Goal: Task Accomplishment & Management: Manage account settings

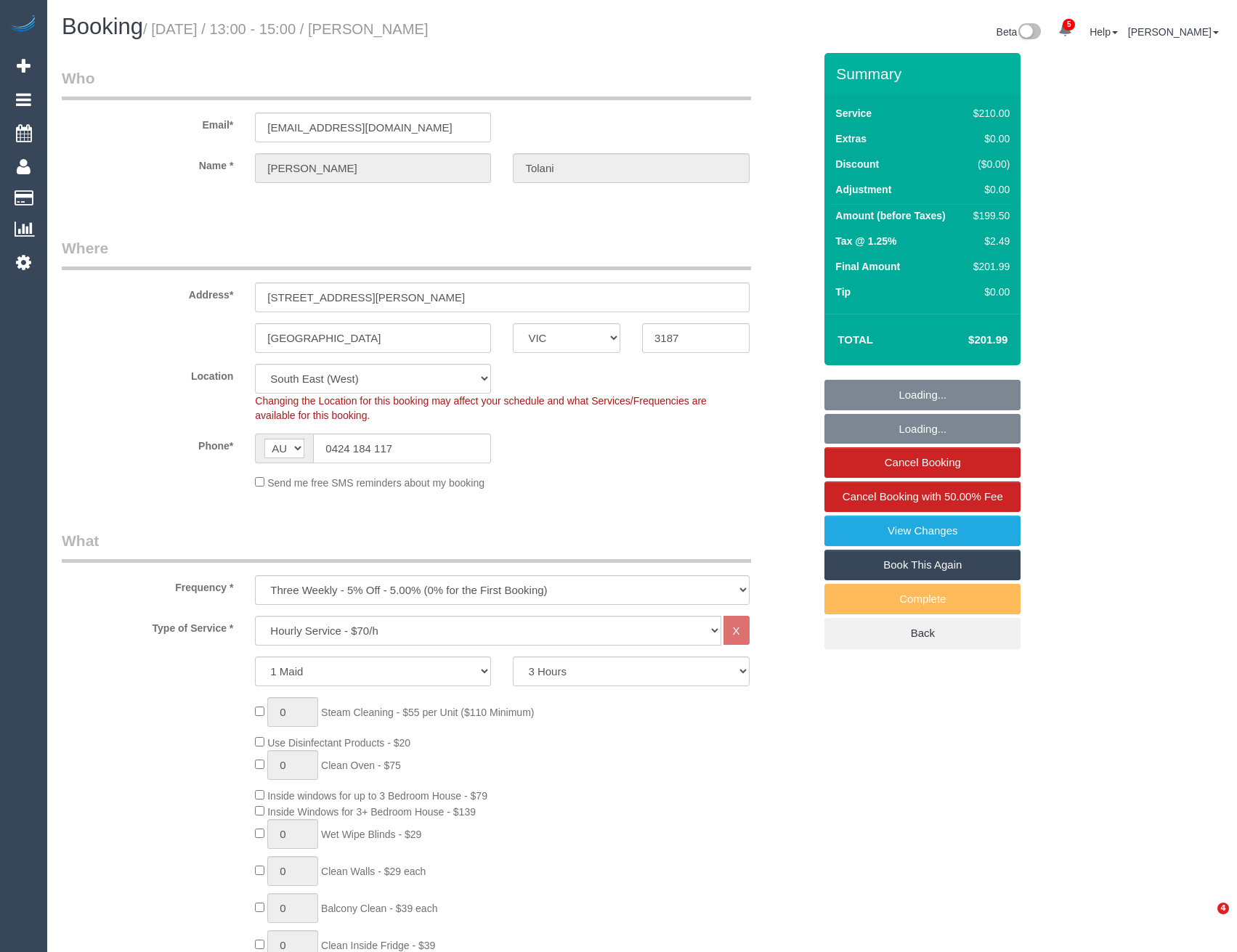
select select "VIC"
select select "180"
select select "number:29"
select select "number:14"
select select "number:18"
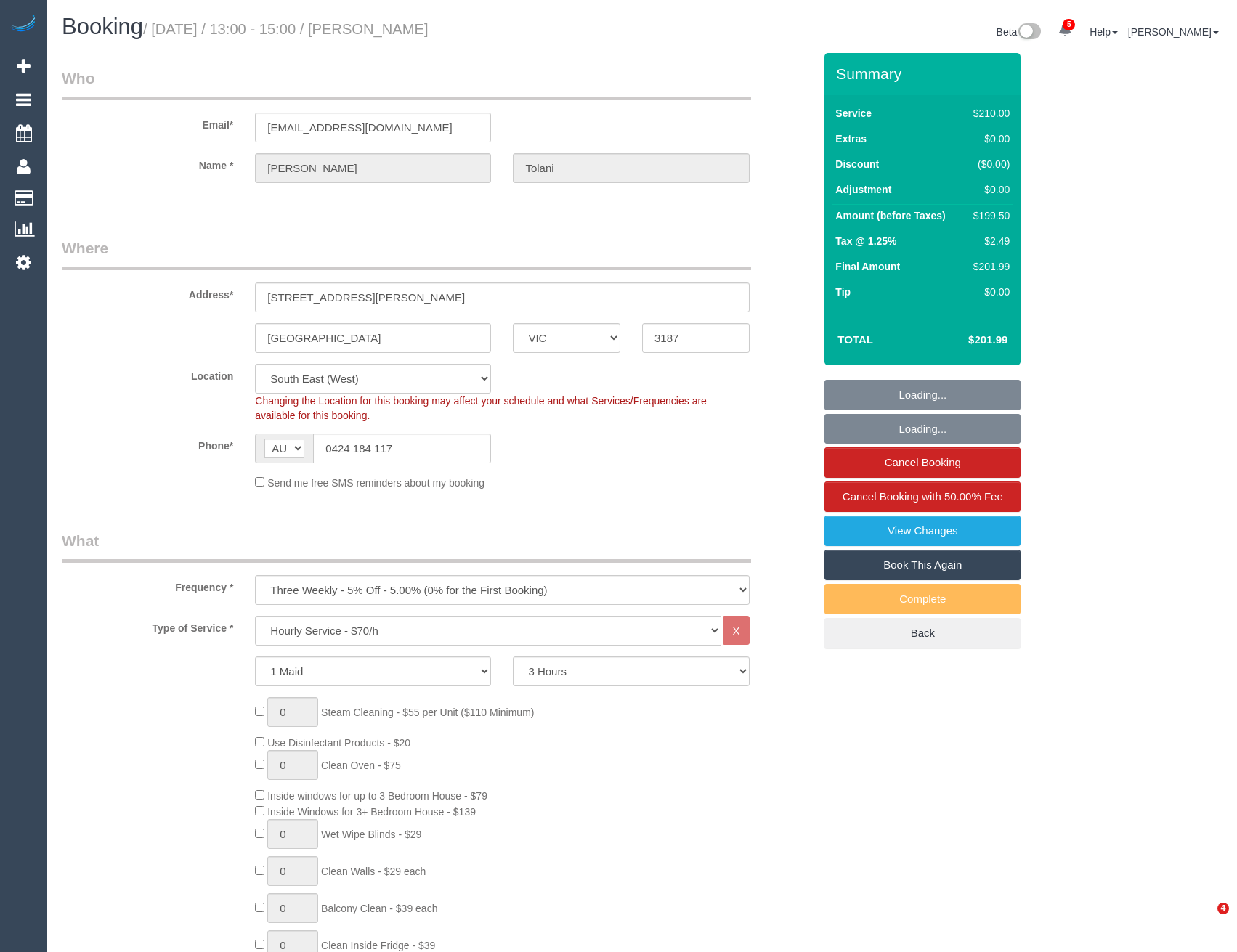
select select "number:34"
select select "number:12"
select select "object:1491"
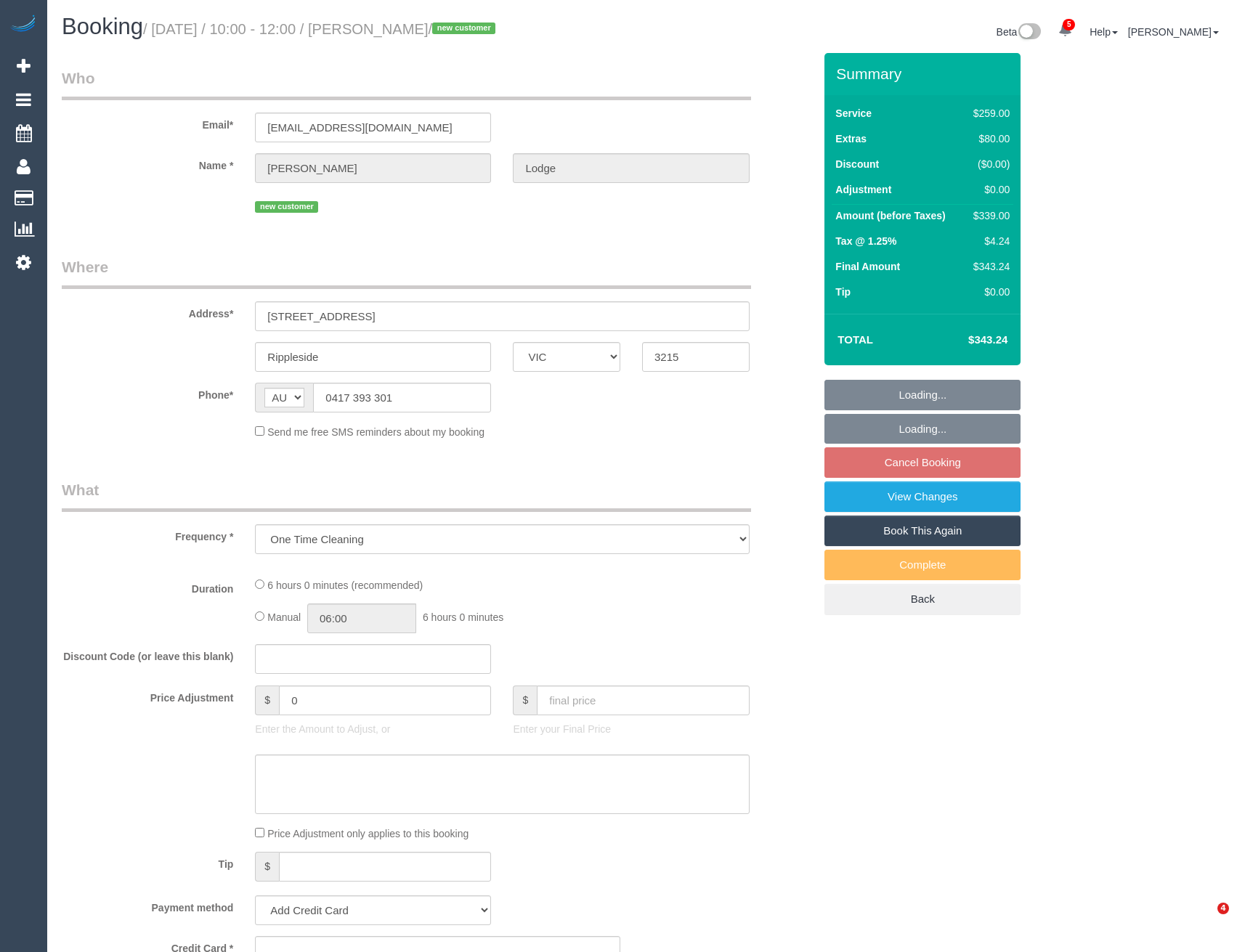
select select "VIC"
select select "string:stripe-pm_1S79tW2GScqysDRV57QK7RlV"
select select "spot4"
select select "number:28"
select select "number:14"
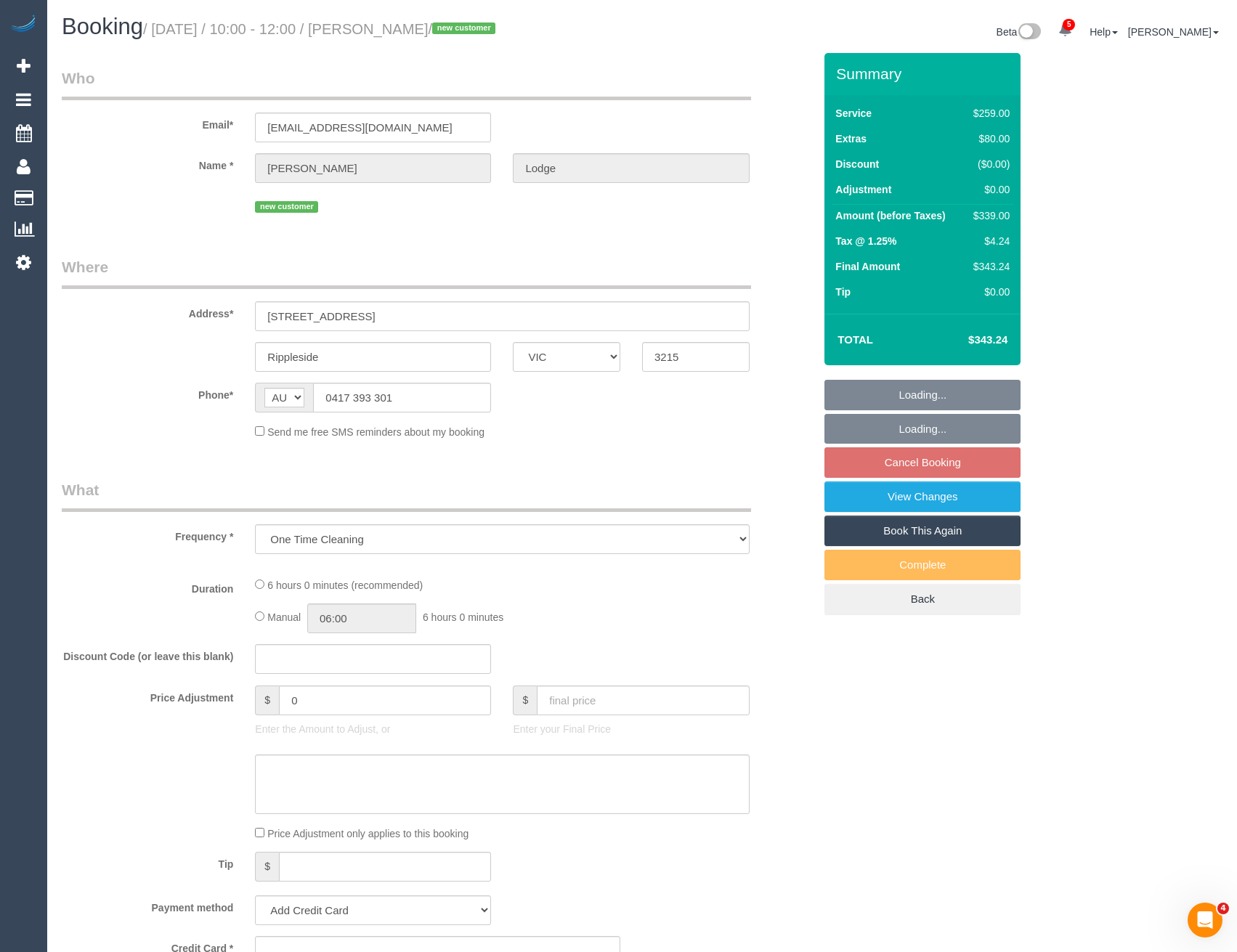
select select "number:19"
select select "number:22"
select select "number:13"
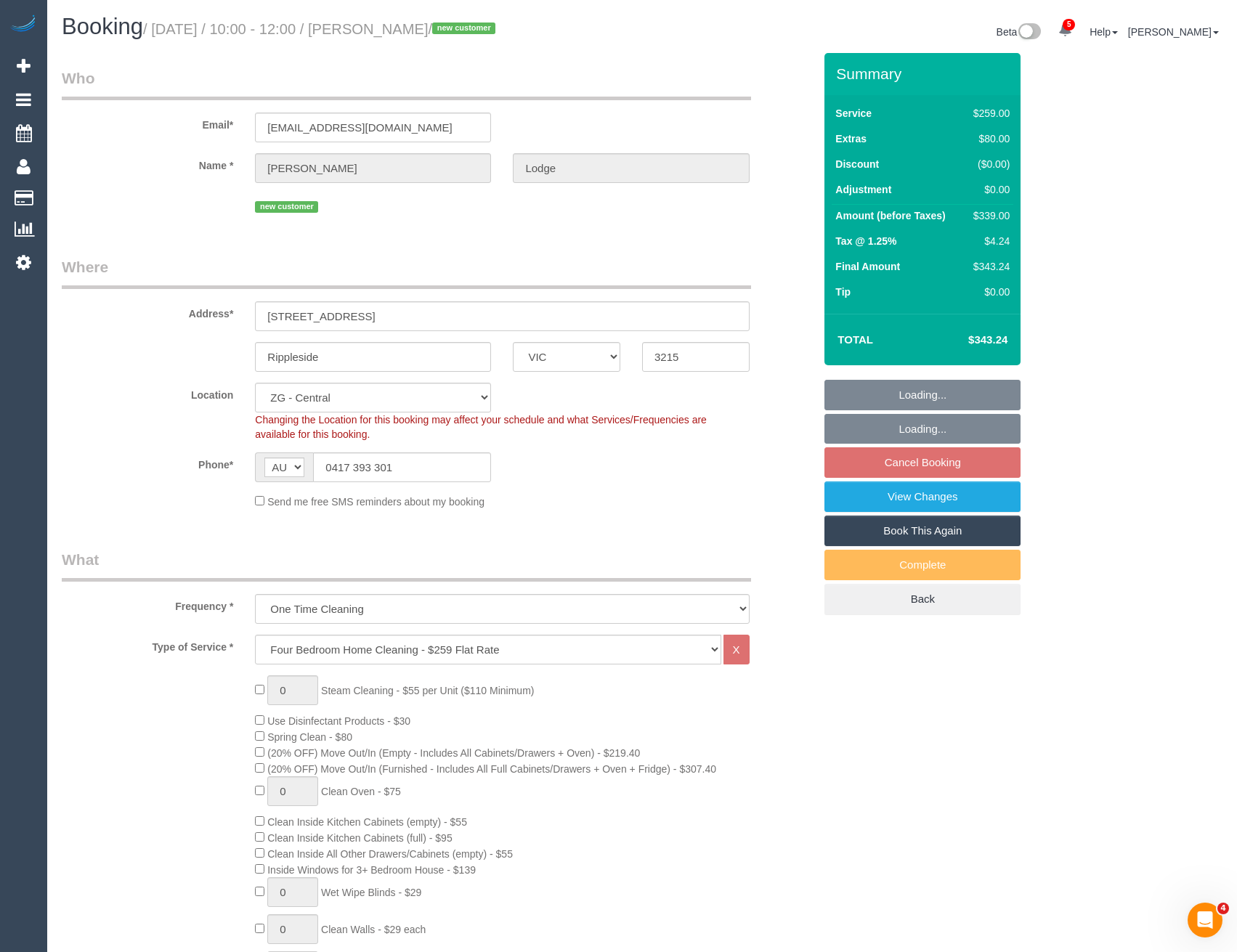
select select "object:886"
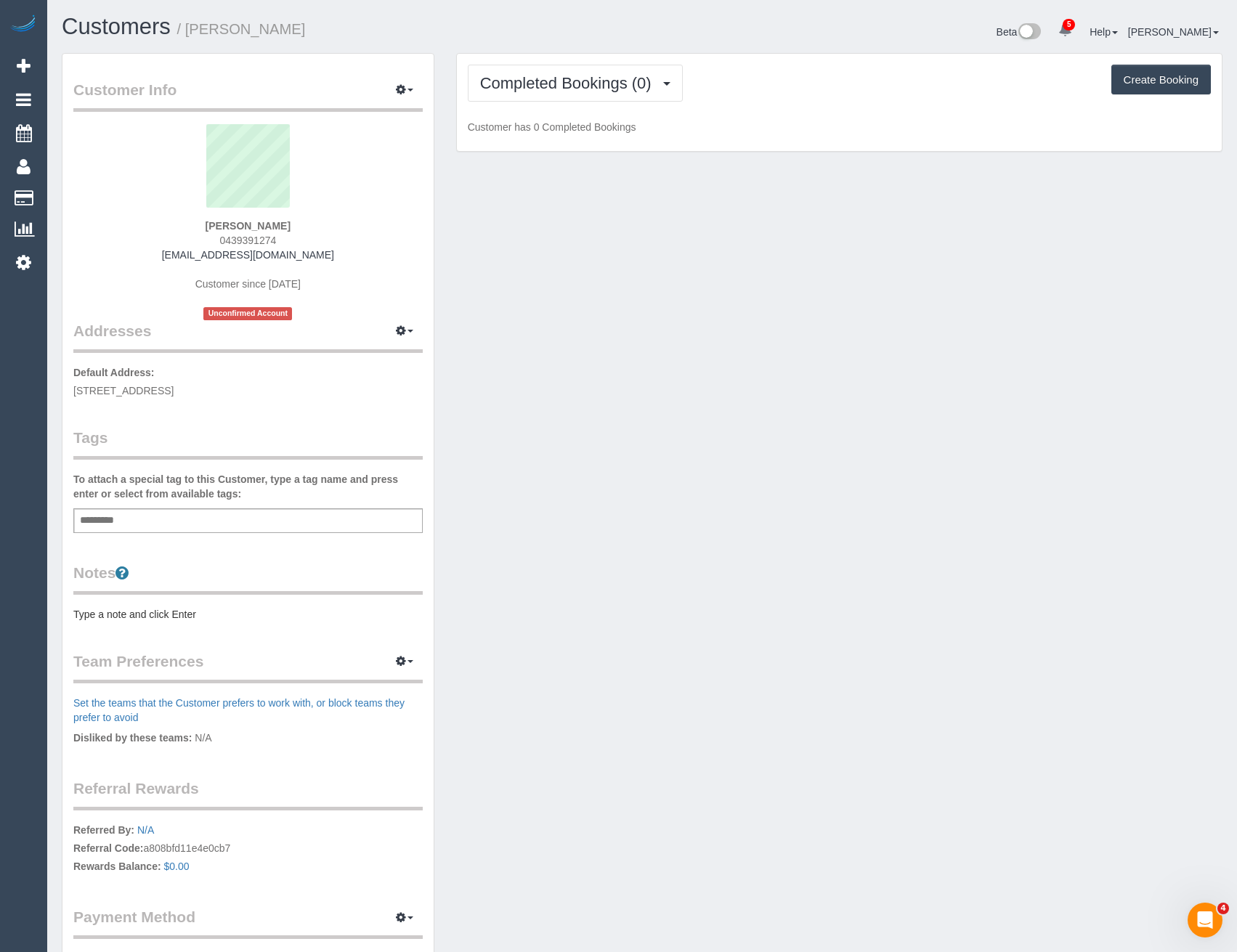
click at [218, 515] on div "Add a tag" at bounding box center [248, 520] width 349 height 24
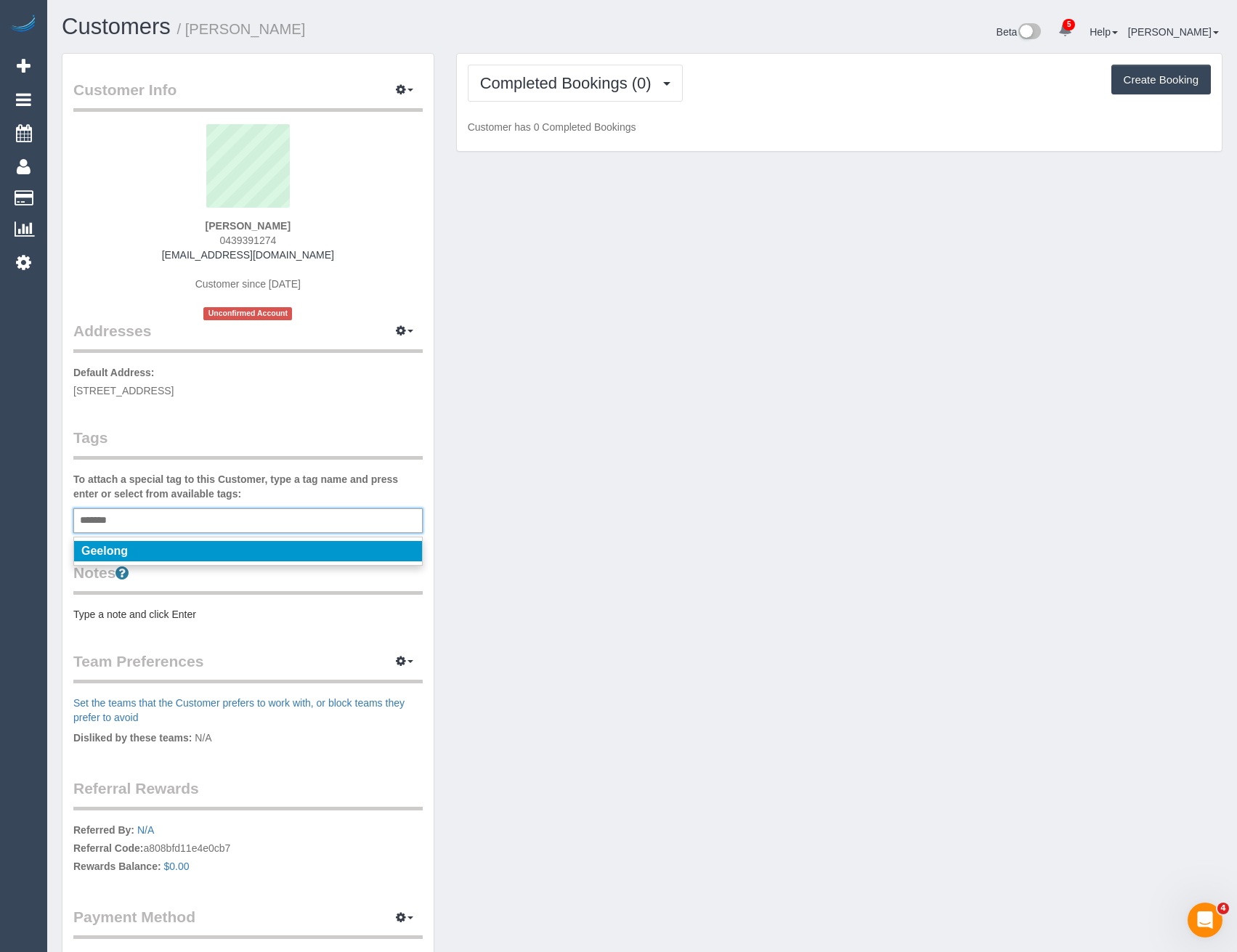
type input "*******"
click at [192, 553] on li "Geelong" at bounding box center [248, 551] width 348 height 20
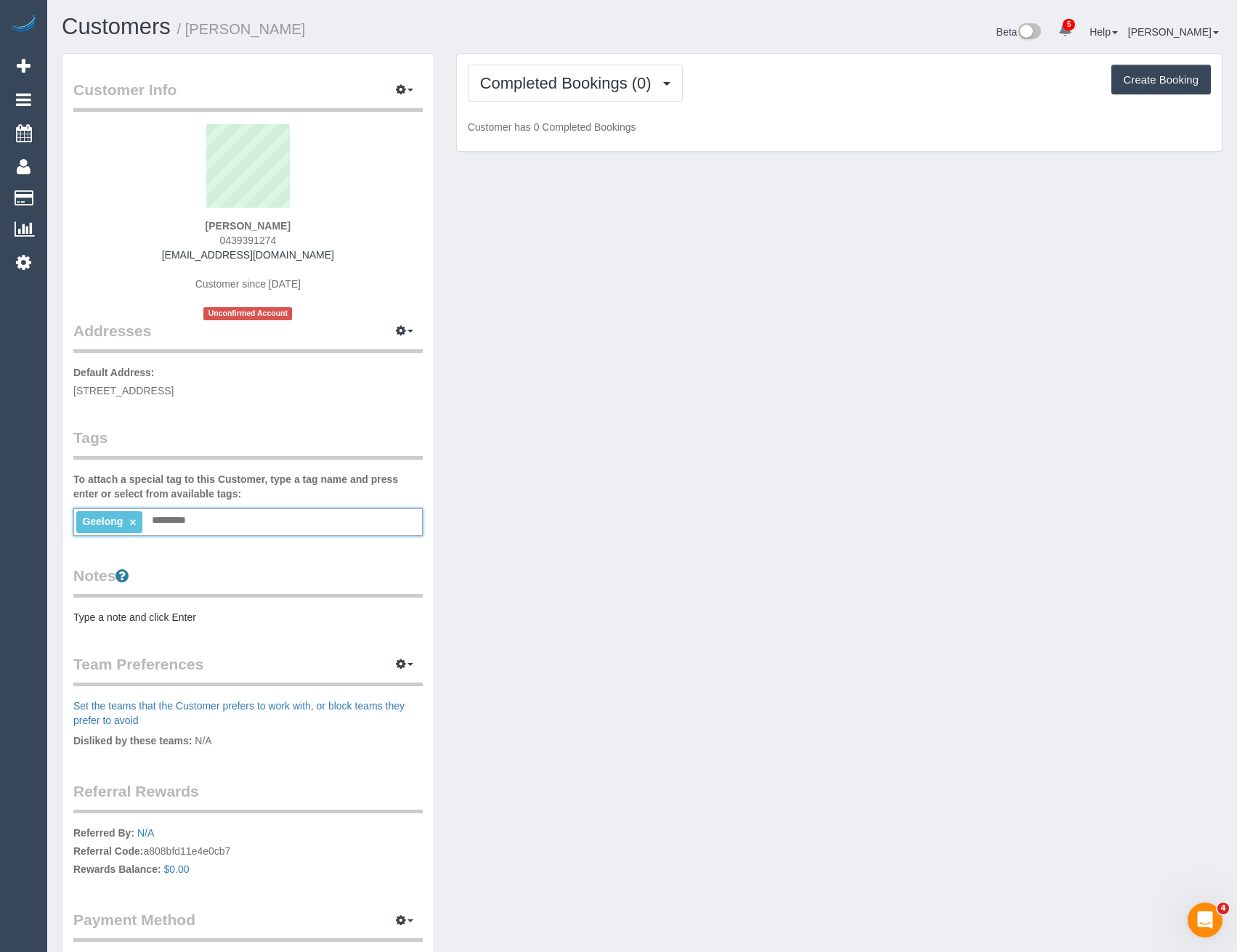
click at [215, 456] on legend "Tags" at bounding box center [248, 443] width 349 height 33
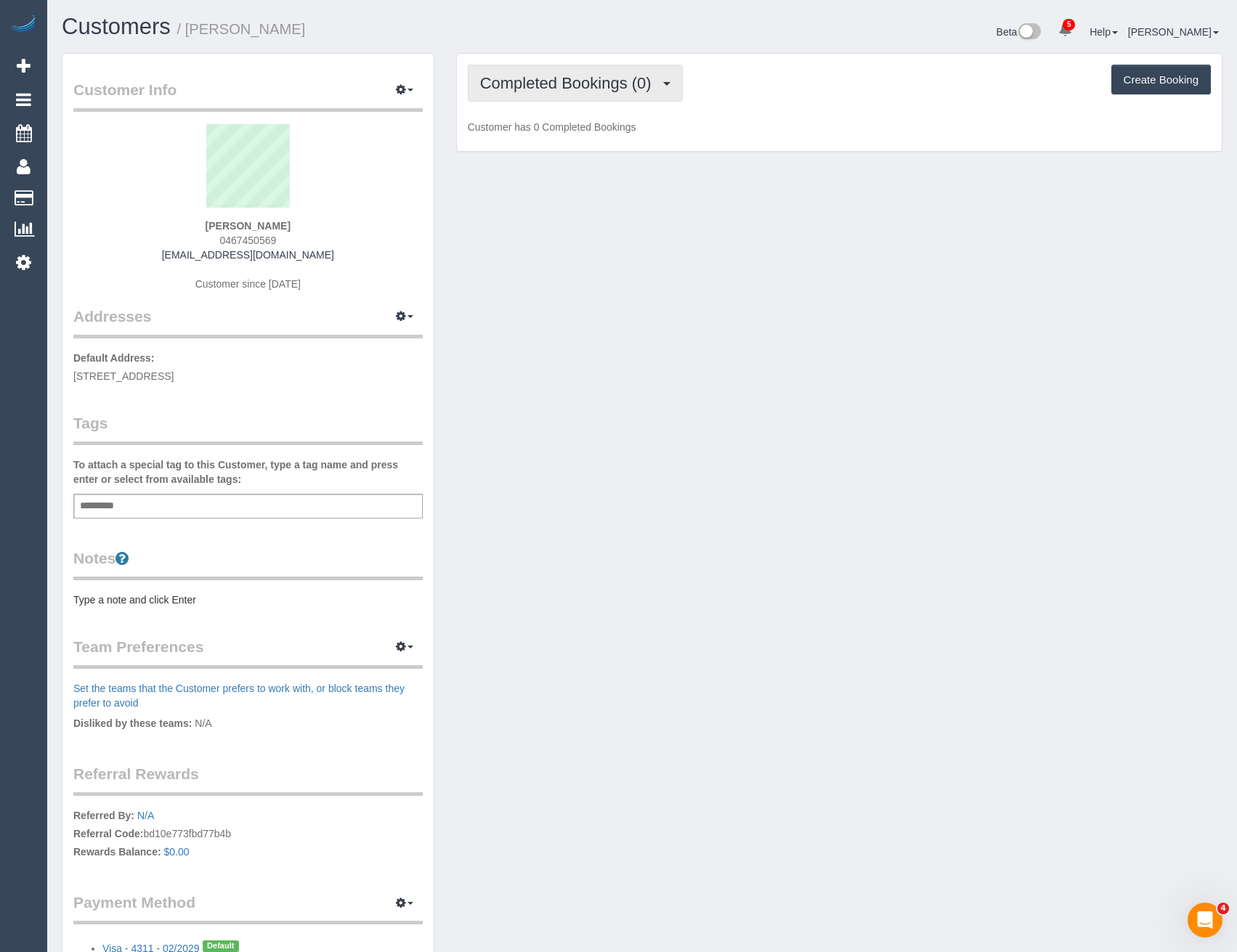
click at [622, 70] on button "Completed Bookings (0)" at bounding box center [575, 83] width 215 height 37
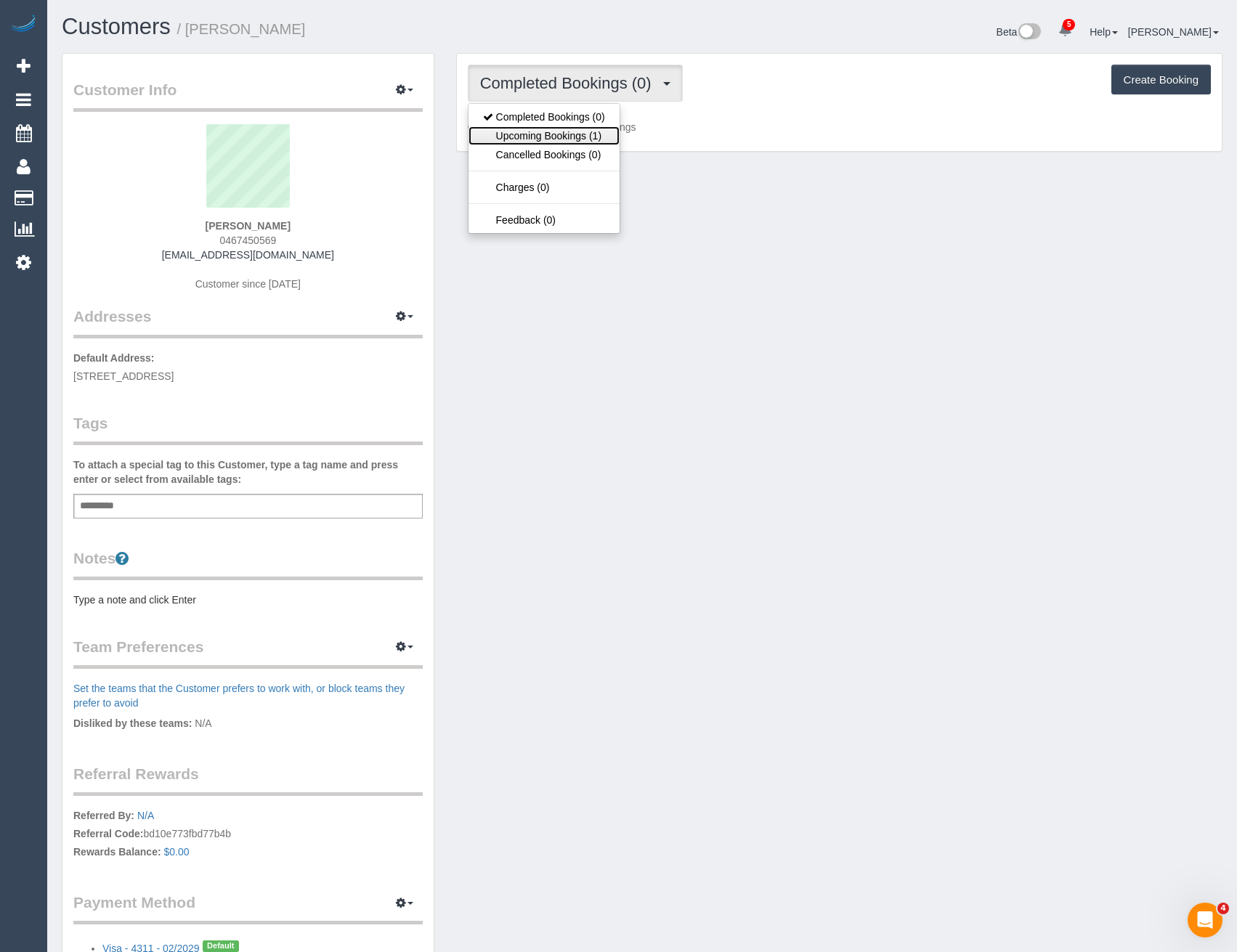
click at [580, 140] on link "Upcoming Bookings (1)" at bounding box center [544, 136] width 151 height 19
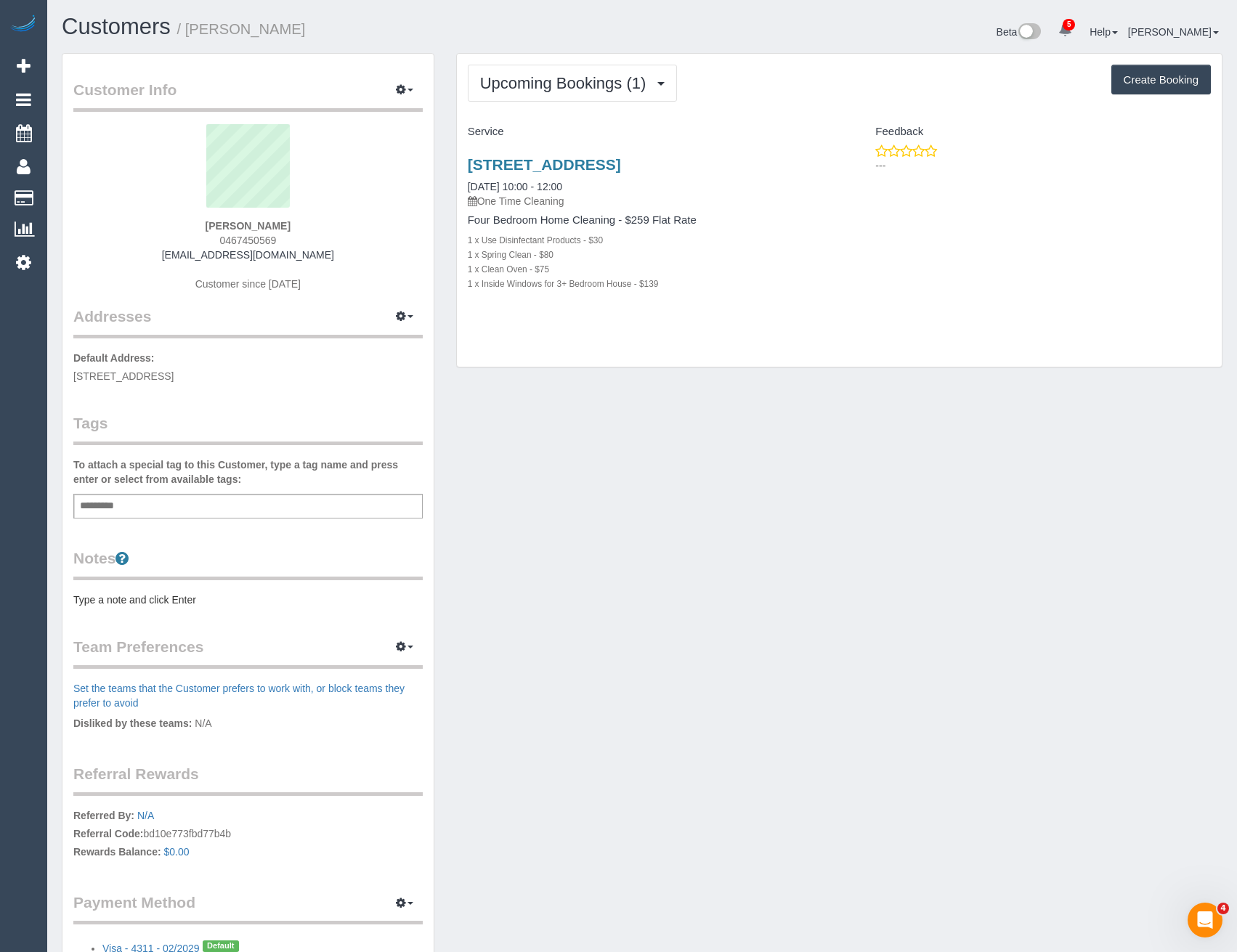
click at [154, 515] on div "Add a tag" at bounding box center [248, 505] width 349 height 24
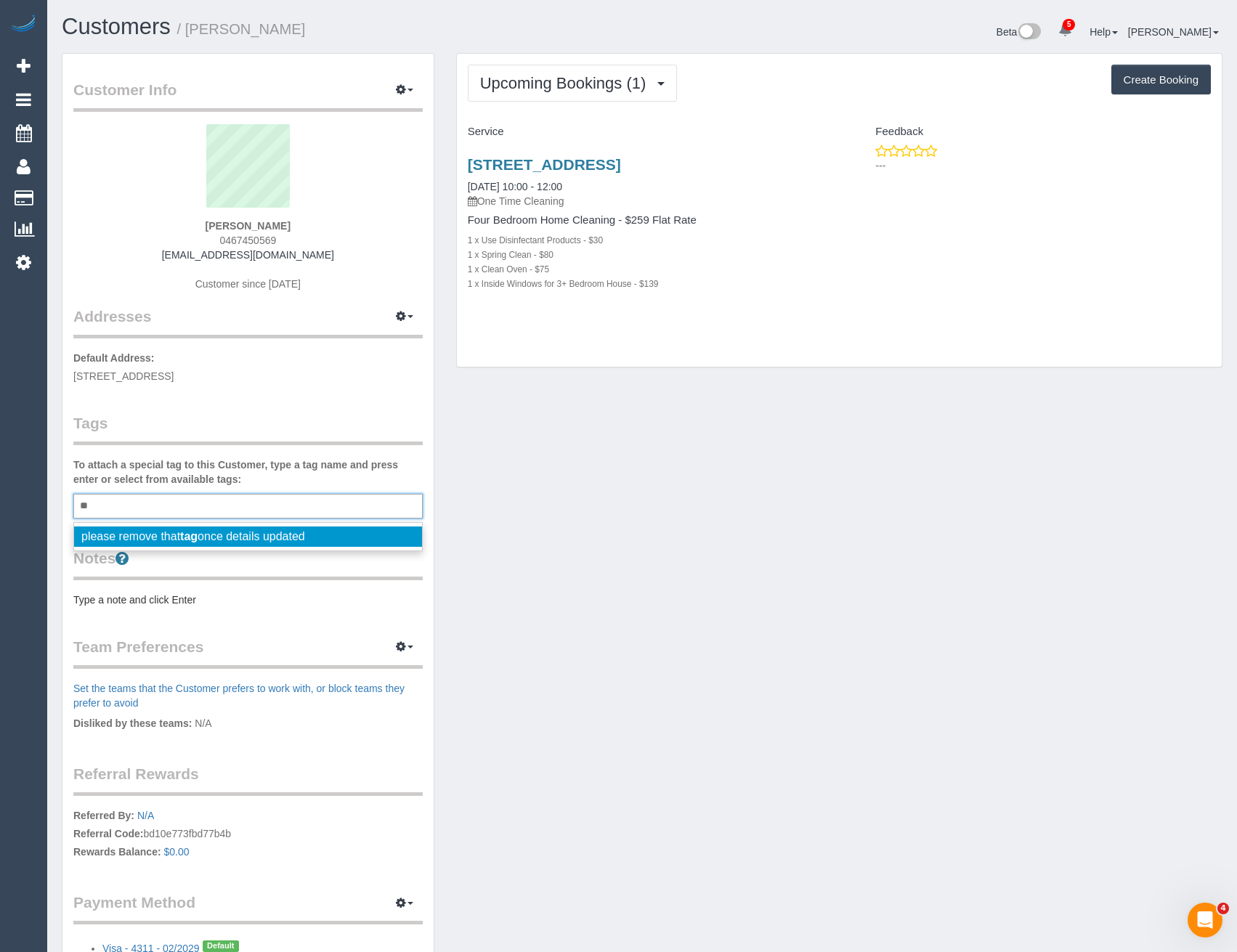
type input "**"
type input "*******"
click at [137, 537] on li "Geelong" at bounding box center [248, 537] width 348 height 20
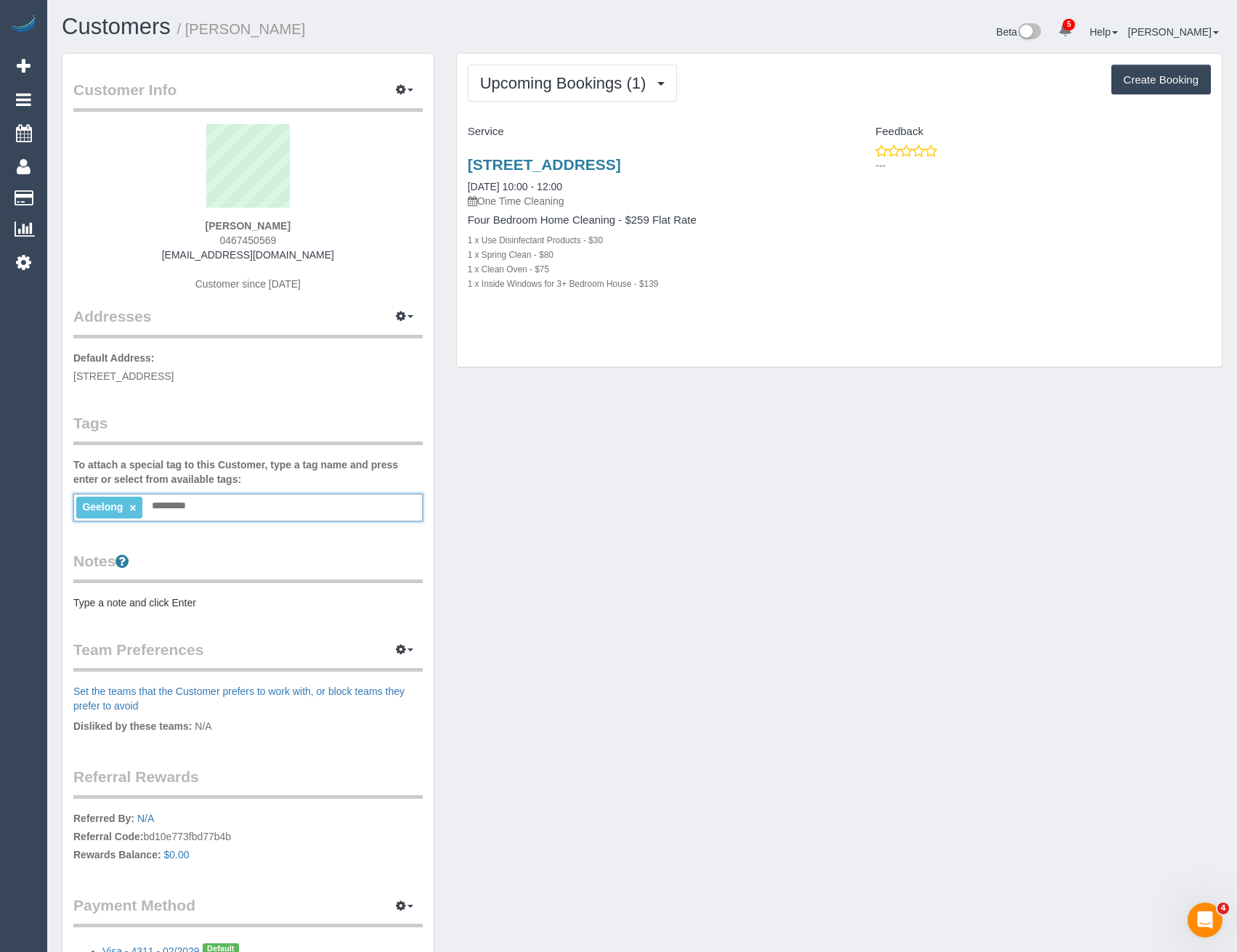
click at [153, 414] on legend "Tags" at bounding box center [248, 429] width 349 height 33
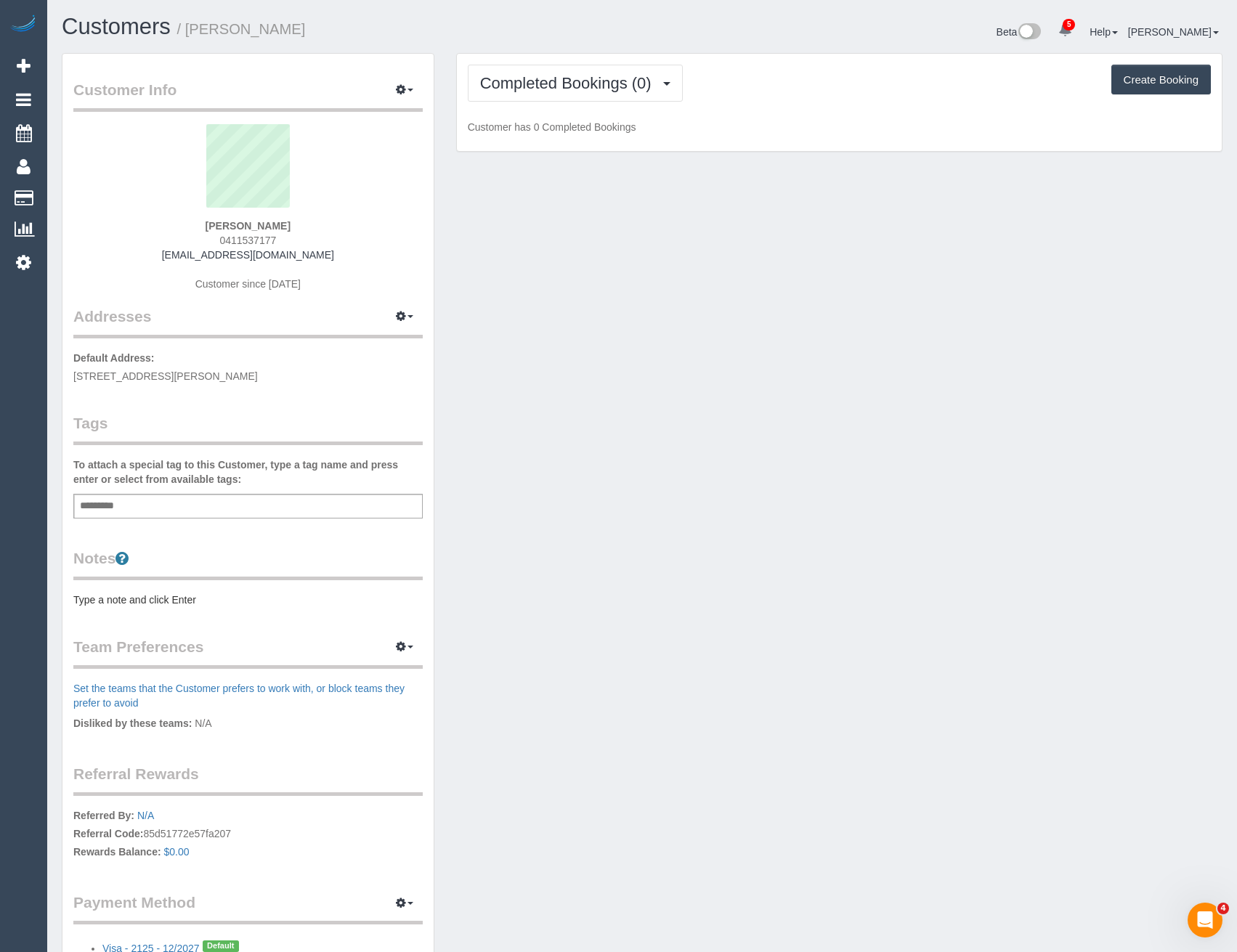
click at [127, 512] on div "Add a tag" at bounding box center [248, 505] width 349 height 24
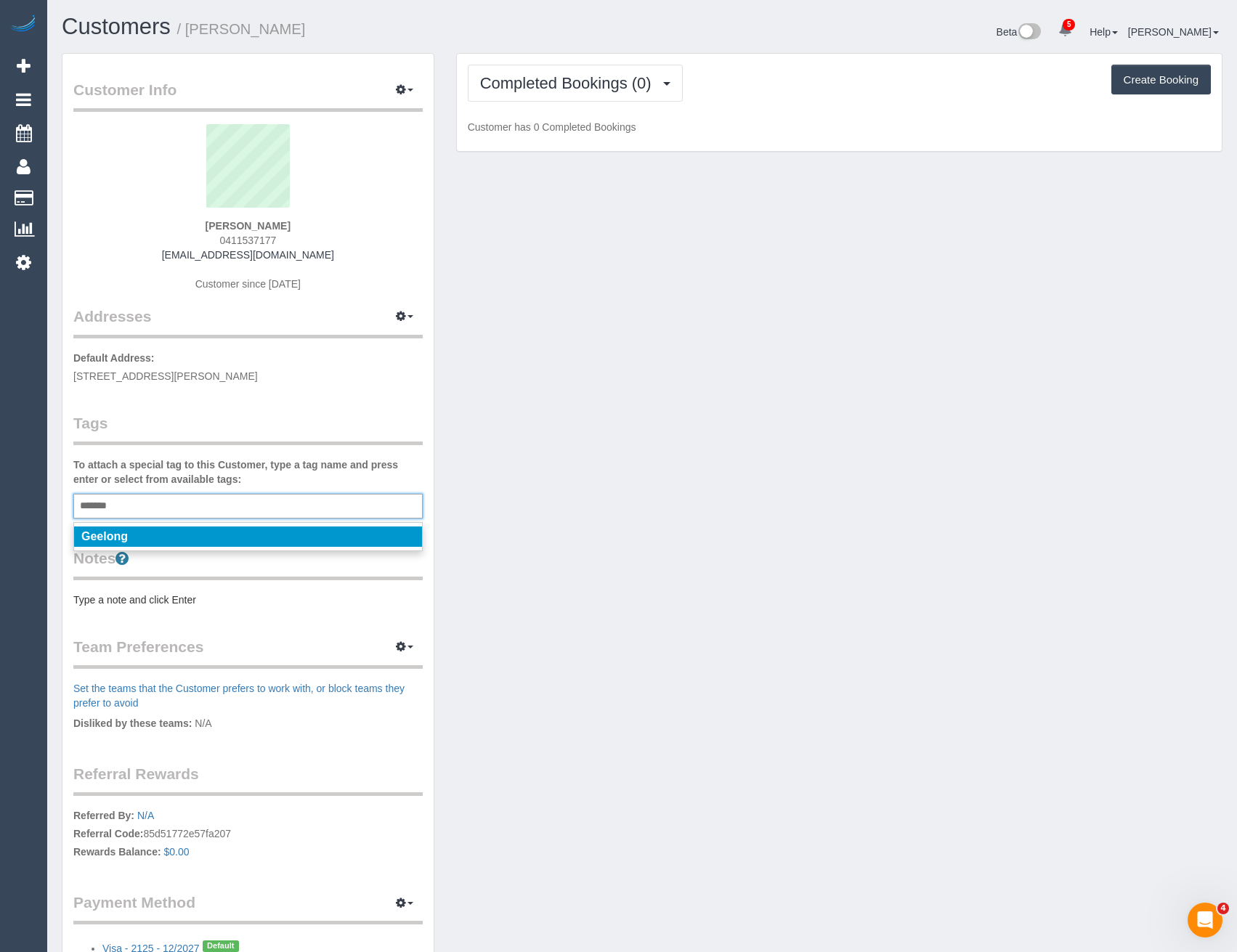
type input "*******"
click at [113, 540] on em "Geelong" at bounding box center [104, 536] width 46 height 13
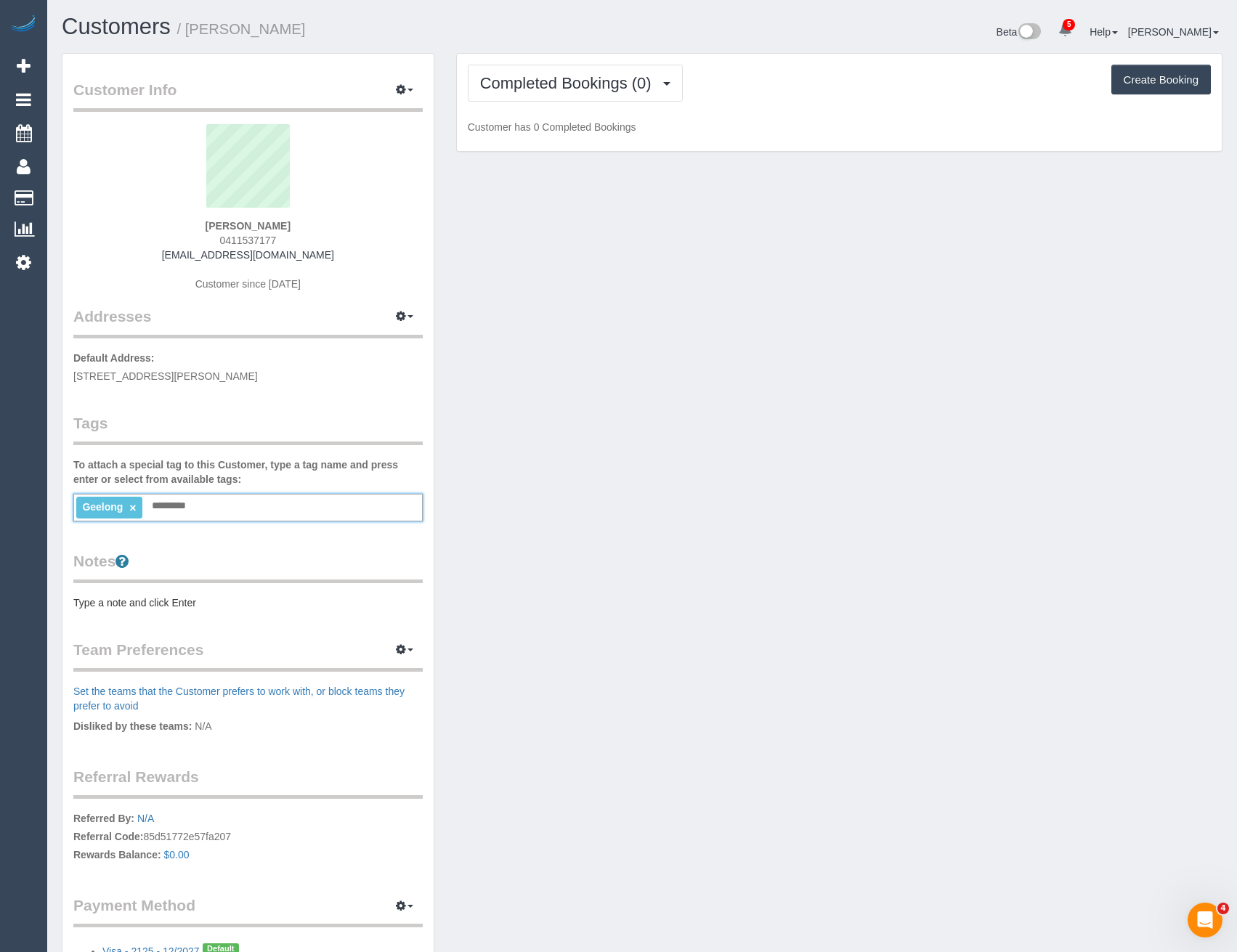
click at [166, 548] on div "Customer Info Edit Contact Info Send Message Email Preferences Special Sales Ta…" at bounding box center [248, 526] width 371 height 946
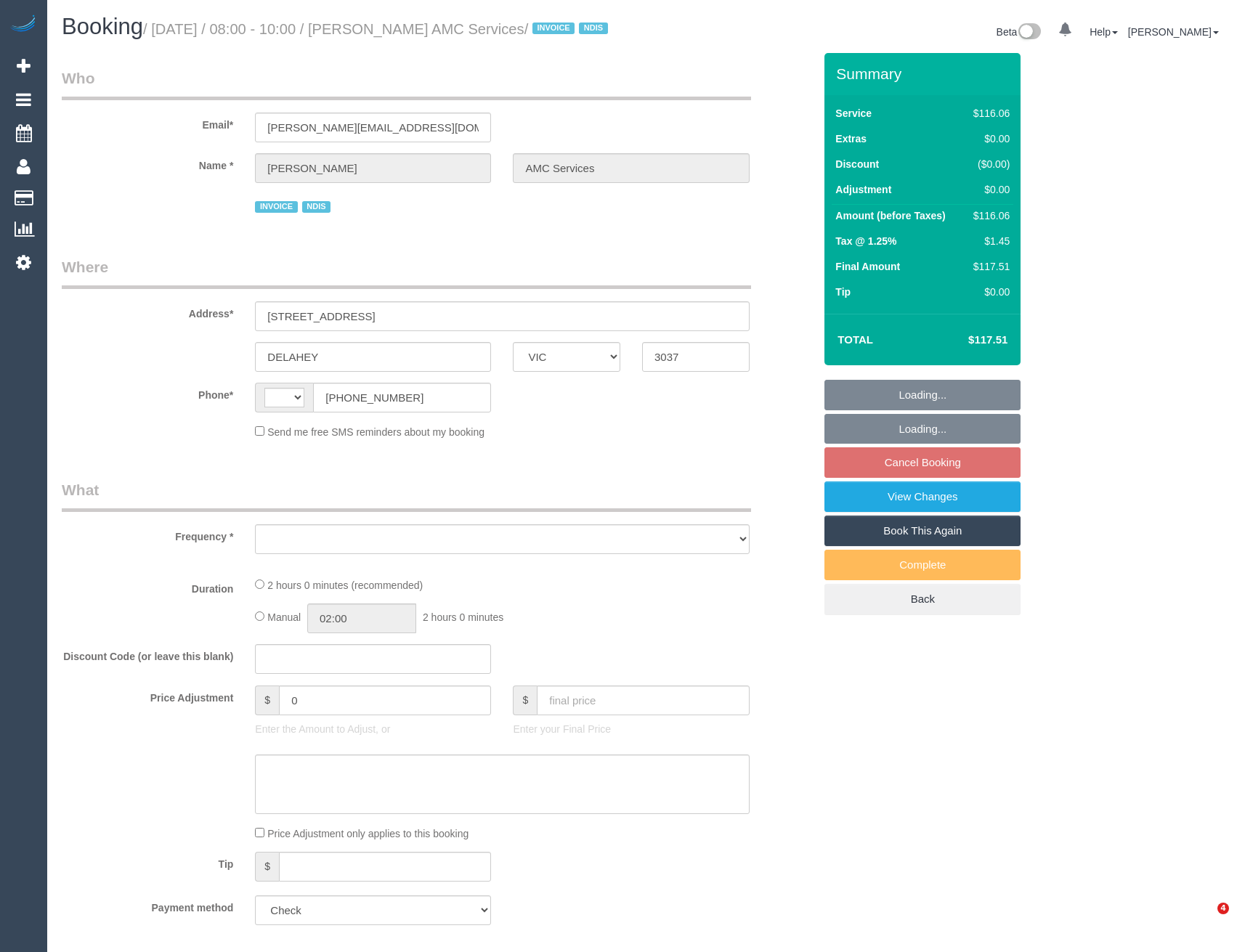
select select "VIC"
select select "string:AU"
select select "object:585"
select select "number:28"
select select "number:14"
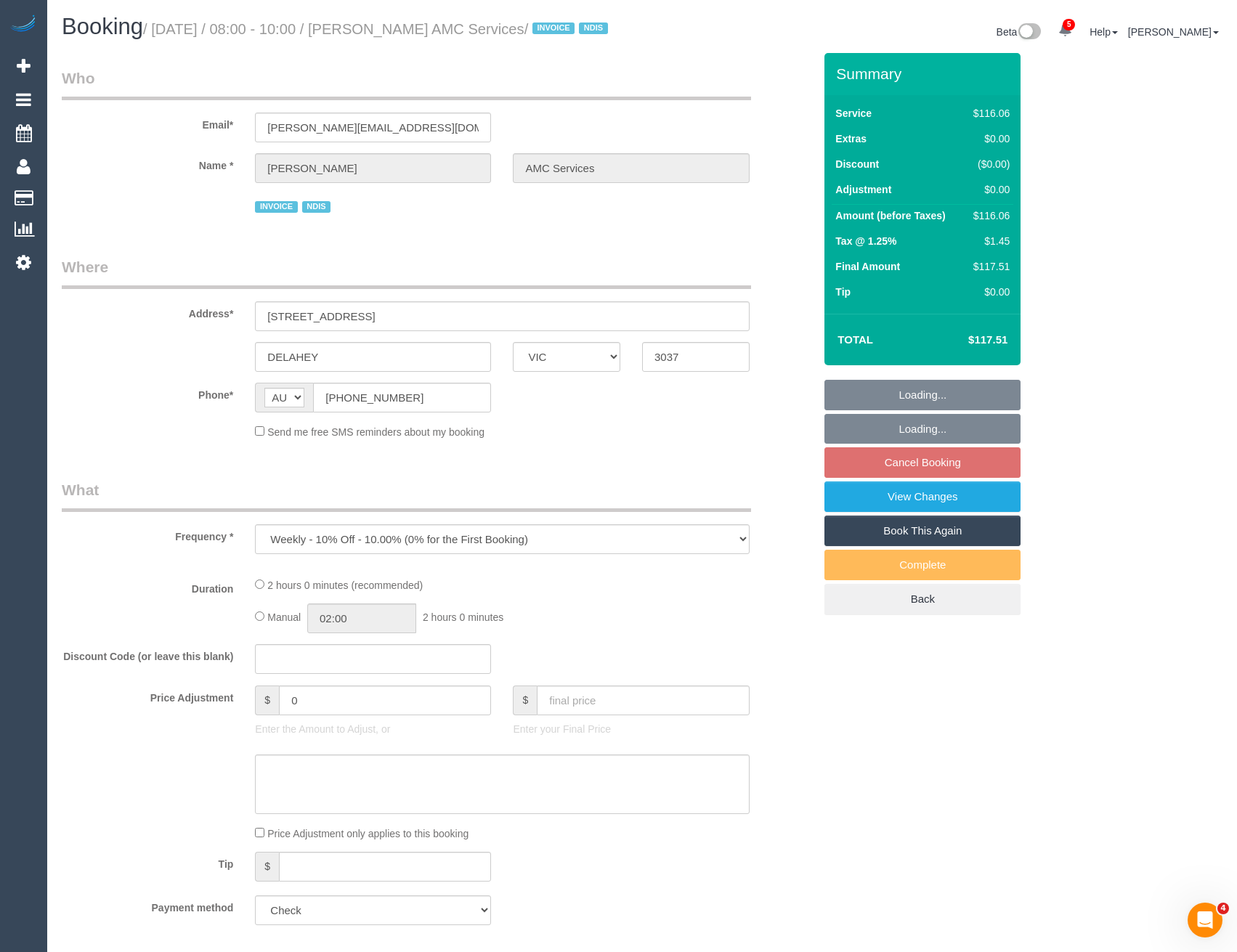
select select "number:18"
select select "number:36"
select select "number:35"
select select "number:12"
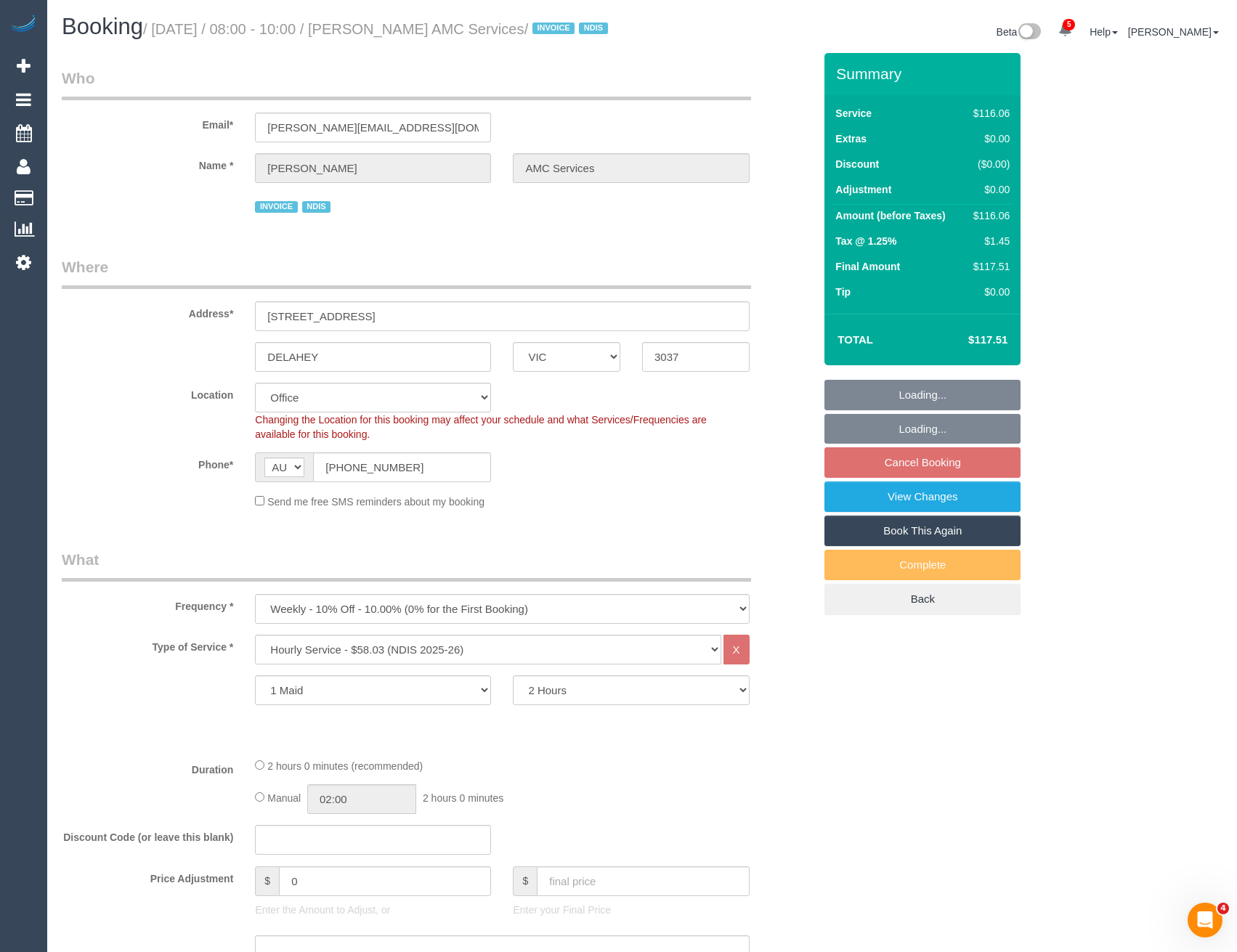
select select "object:797"
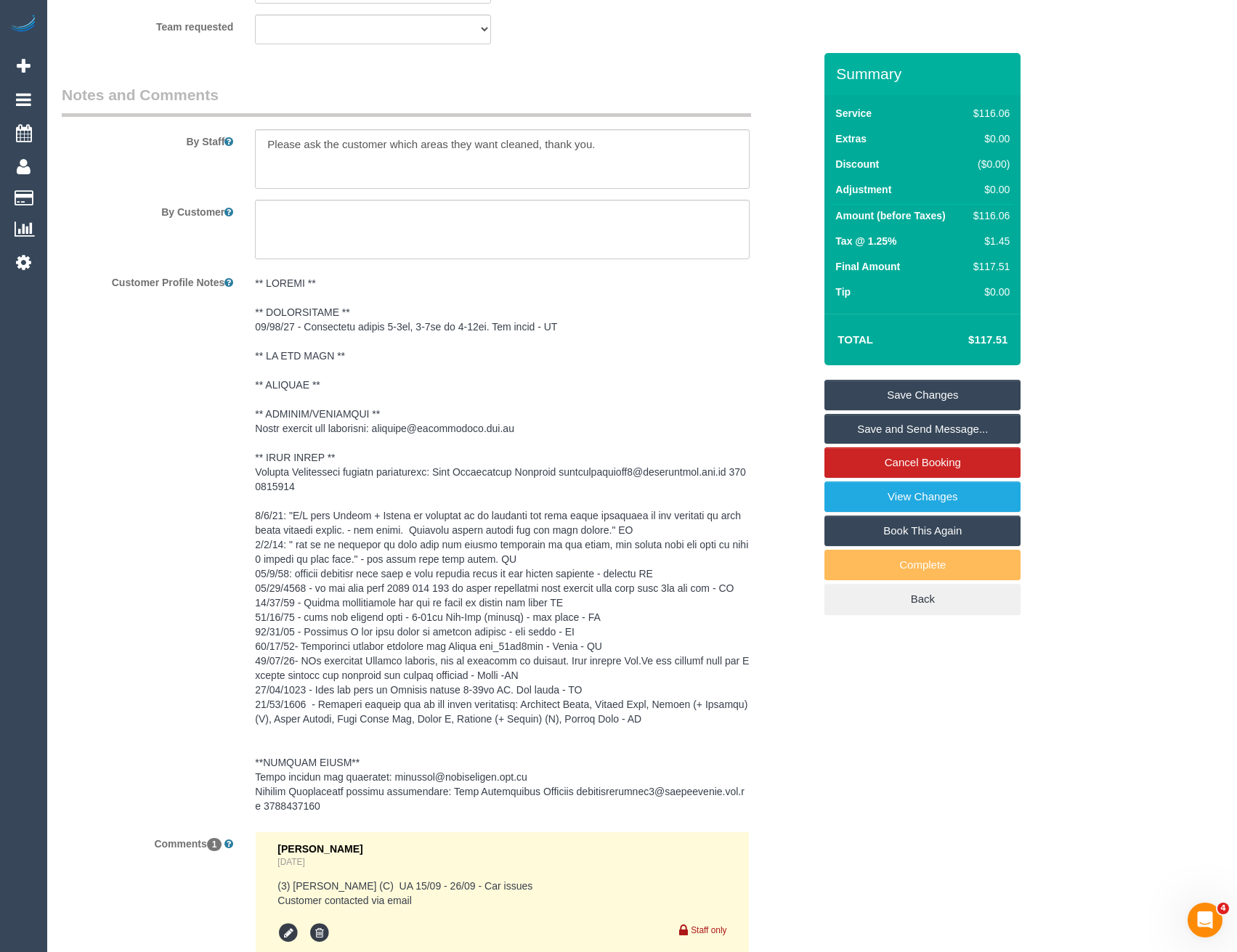
scroll to position [1729, 0]
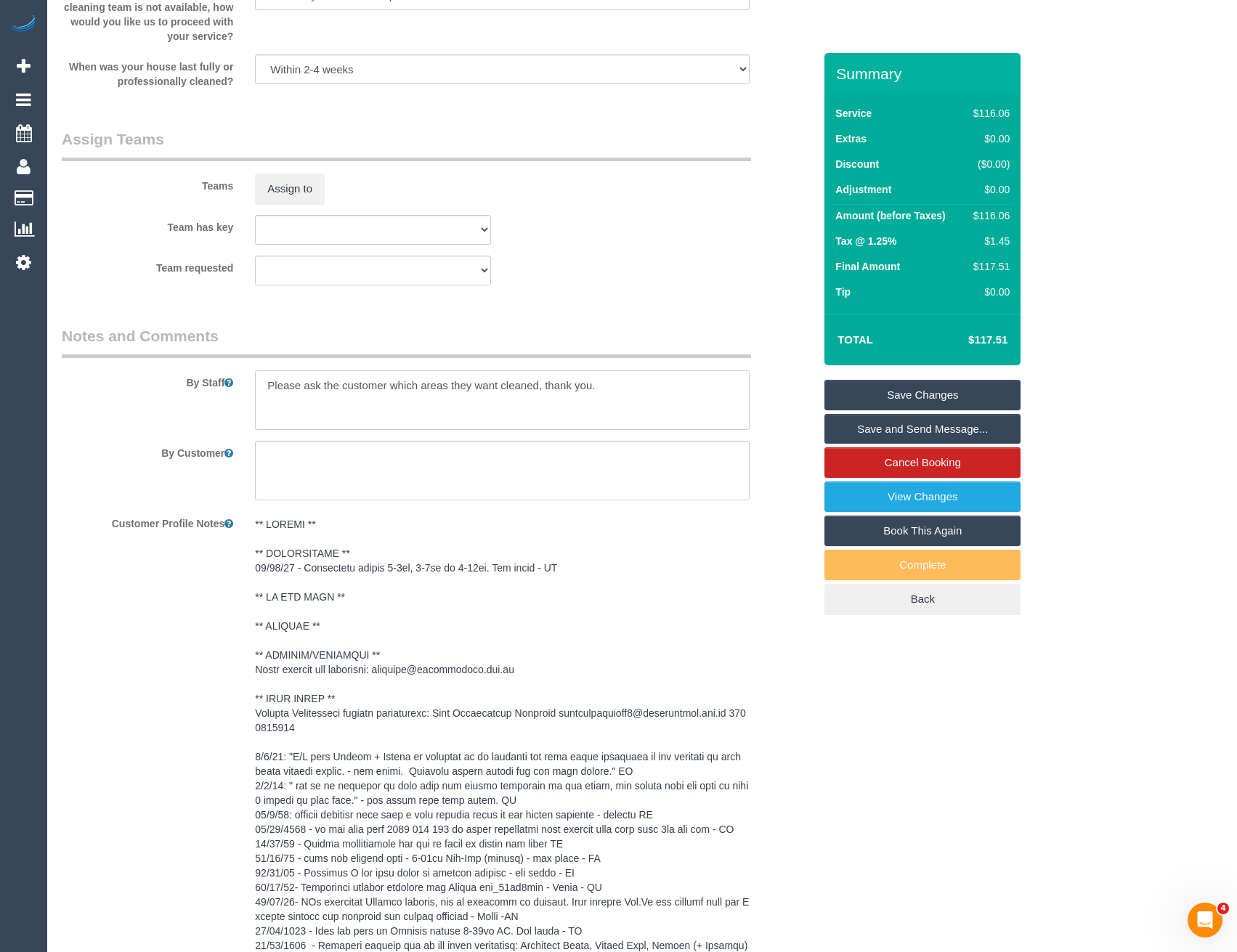
click at [264, 410] on textarea at bounding box center [502, 400] width 494 height 60
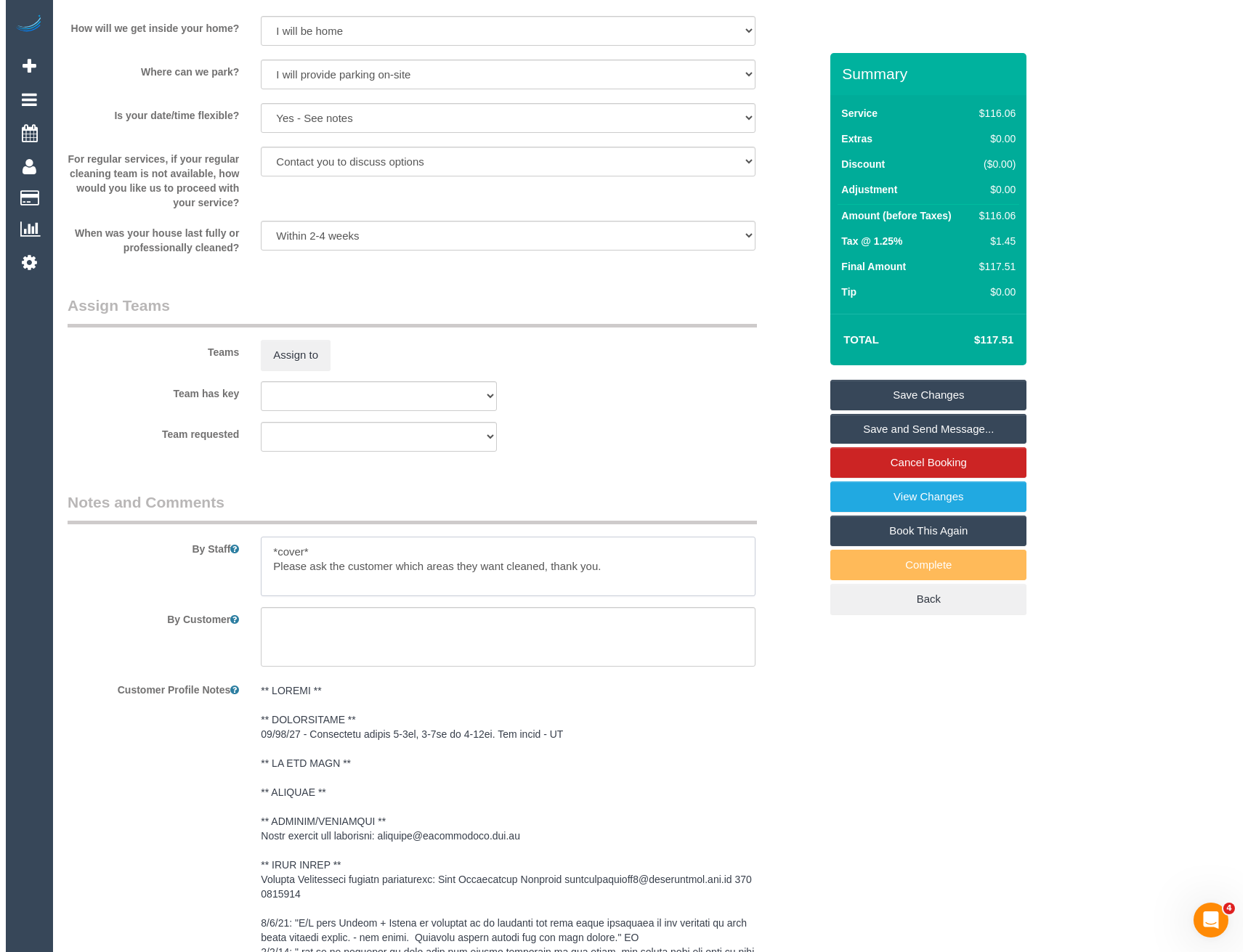
scroll to position [1367, 0]
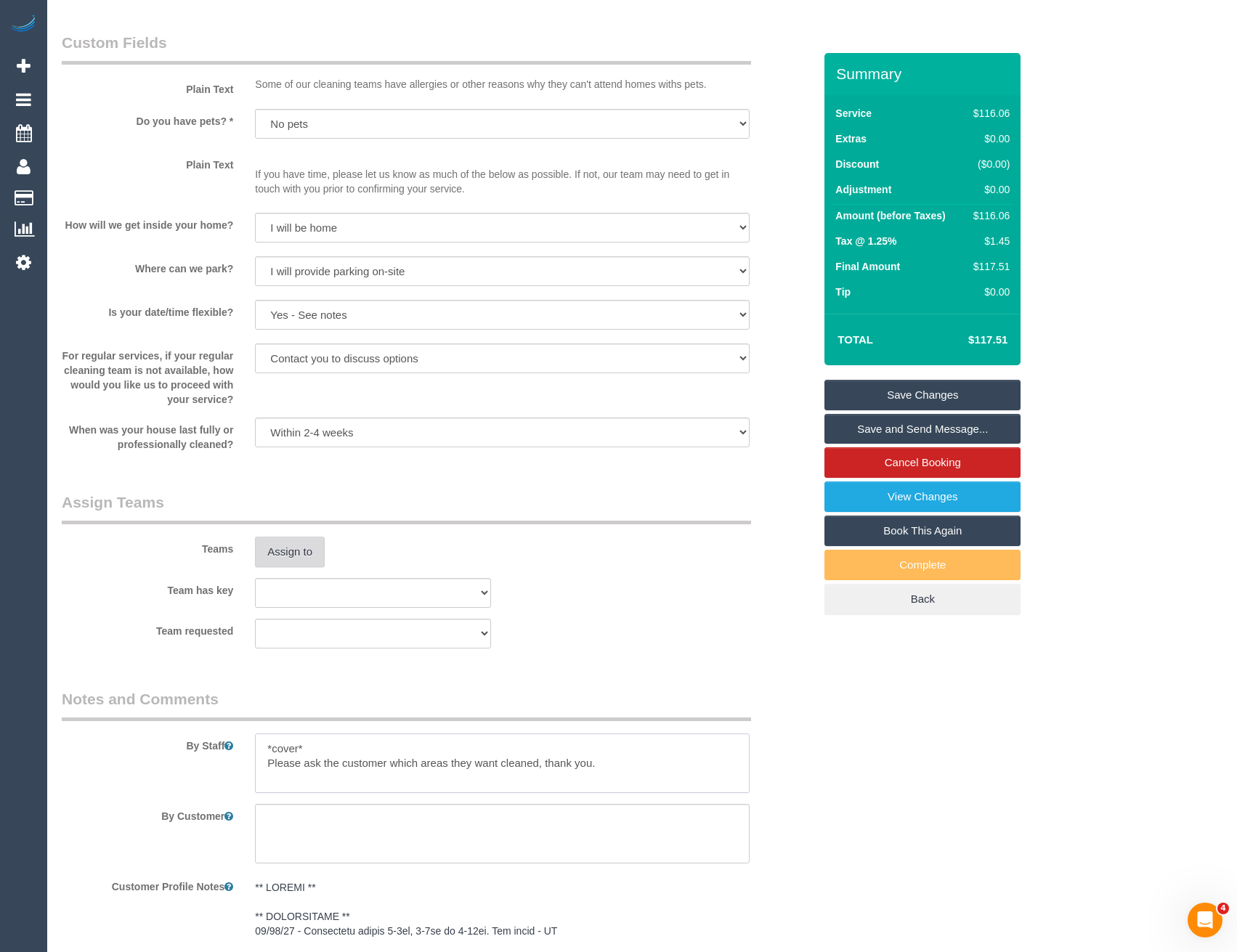
type textarea "*cover* Please ask the customer which areas they want cleaned, thank you."
click at [284, 565] on button "Assign to" at bounding box center [289, 552] width 70 height 31
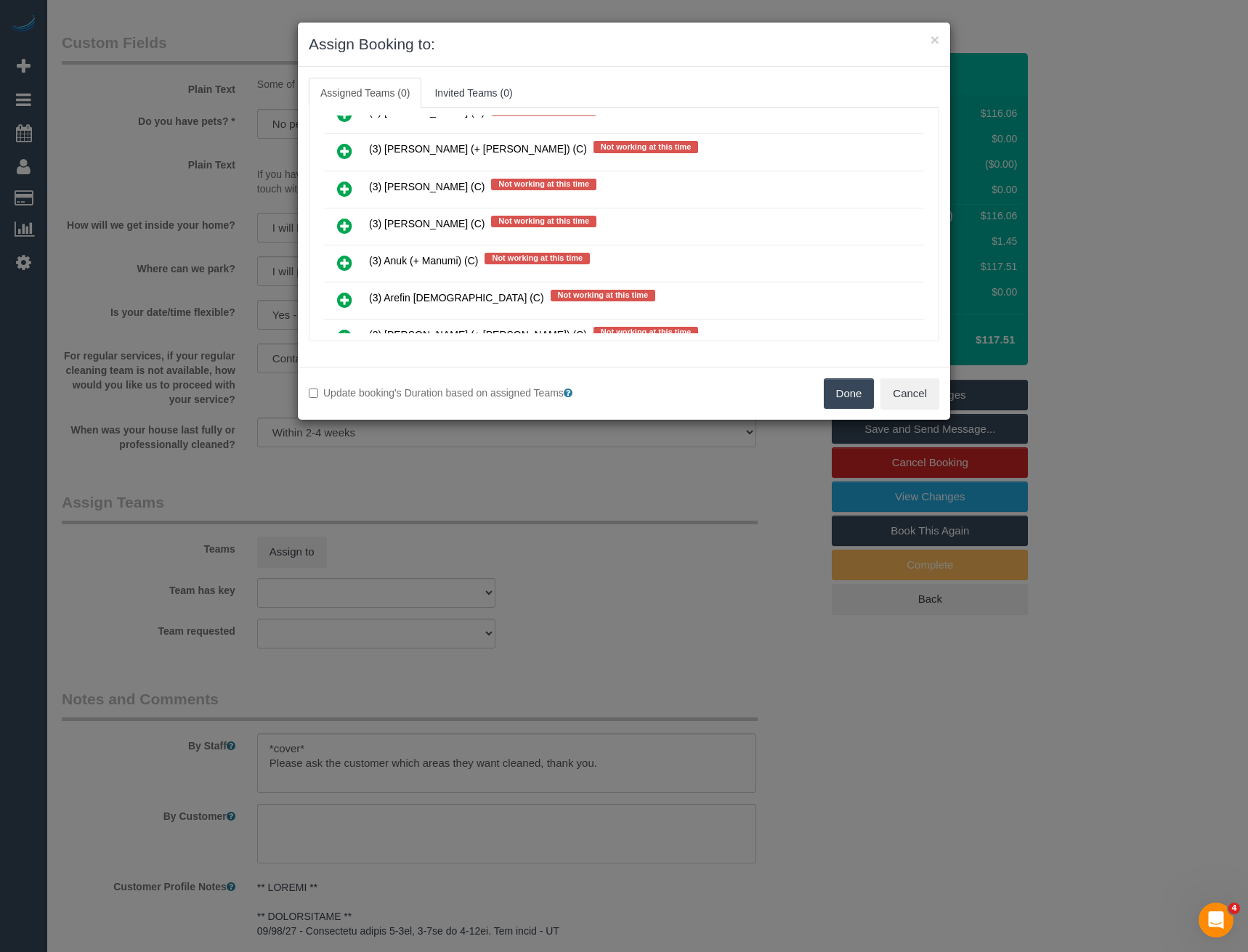
scroll to position [615, 0]
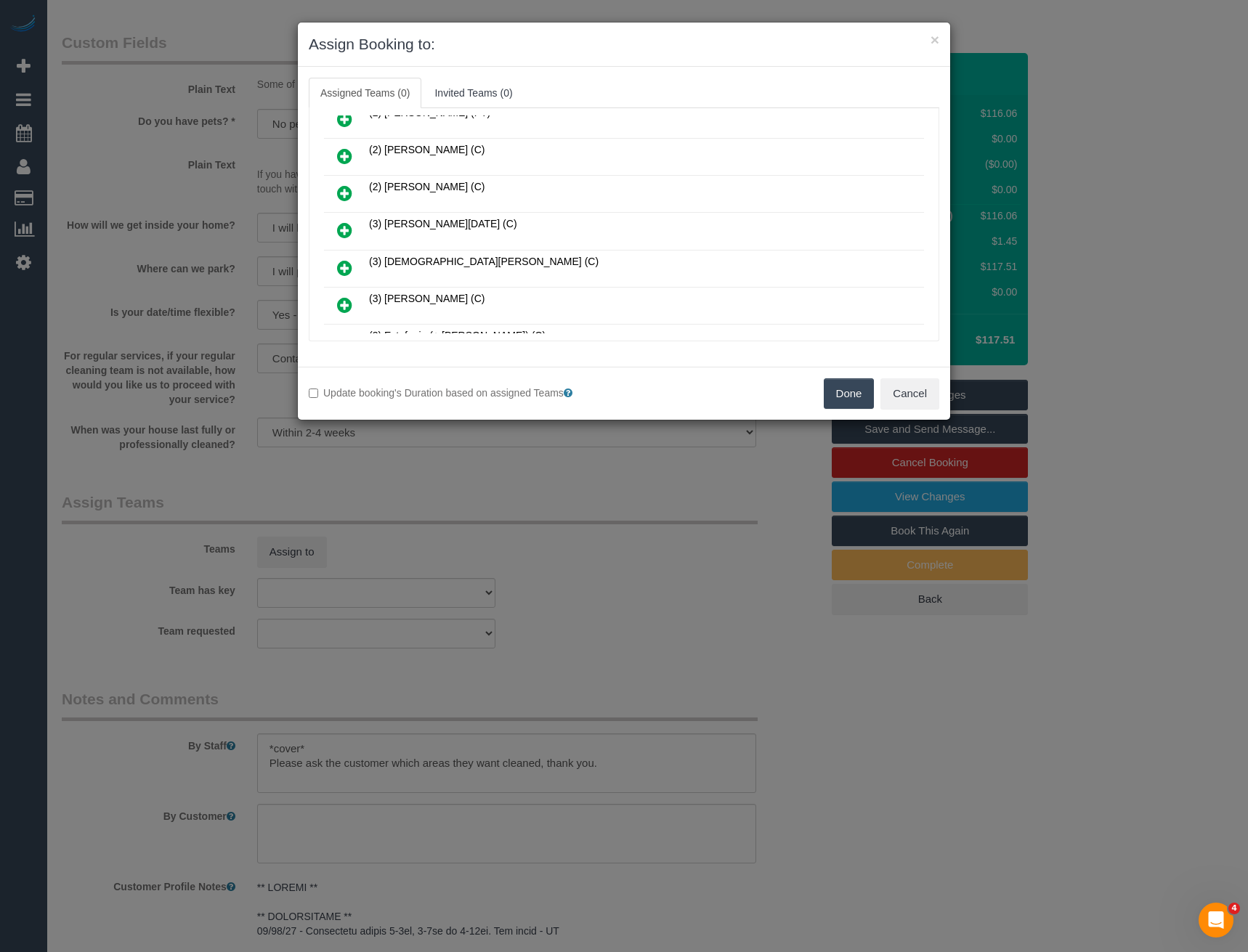
click at [341, 230] on icon at bounding box center [344, 230] width 15 height 17
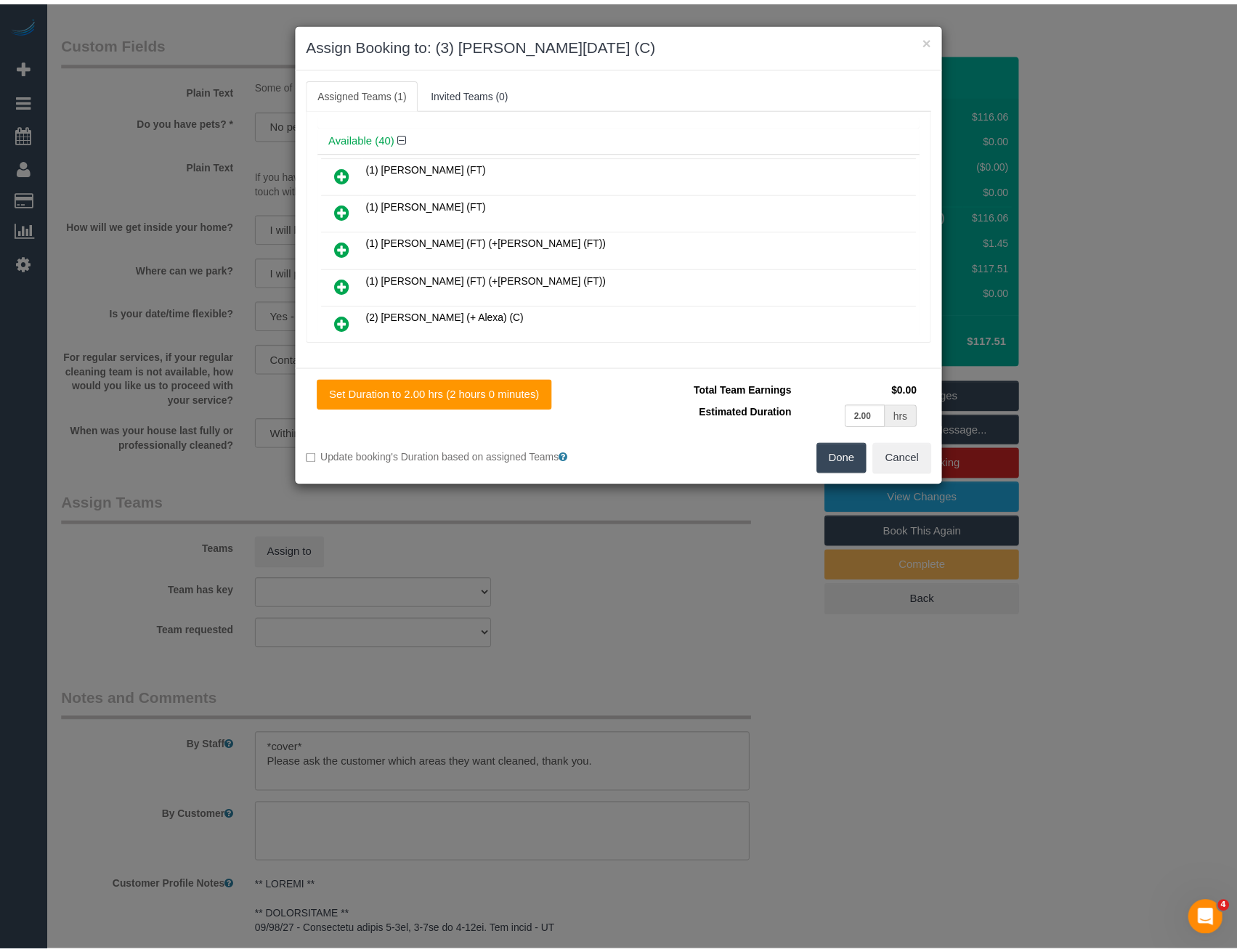
scroll to position [0, 0]
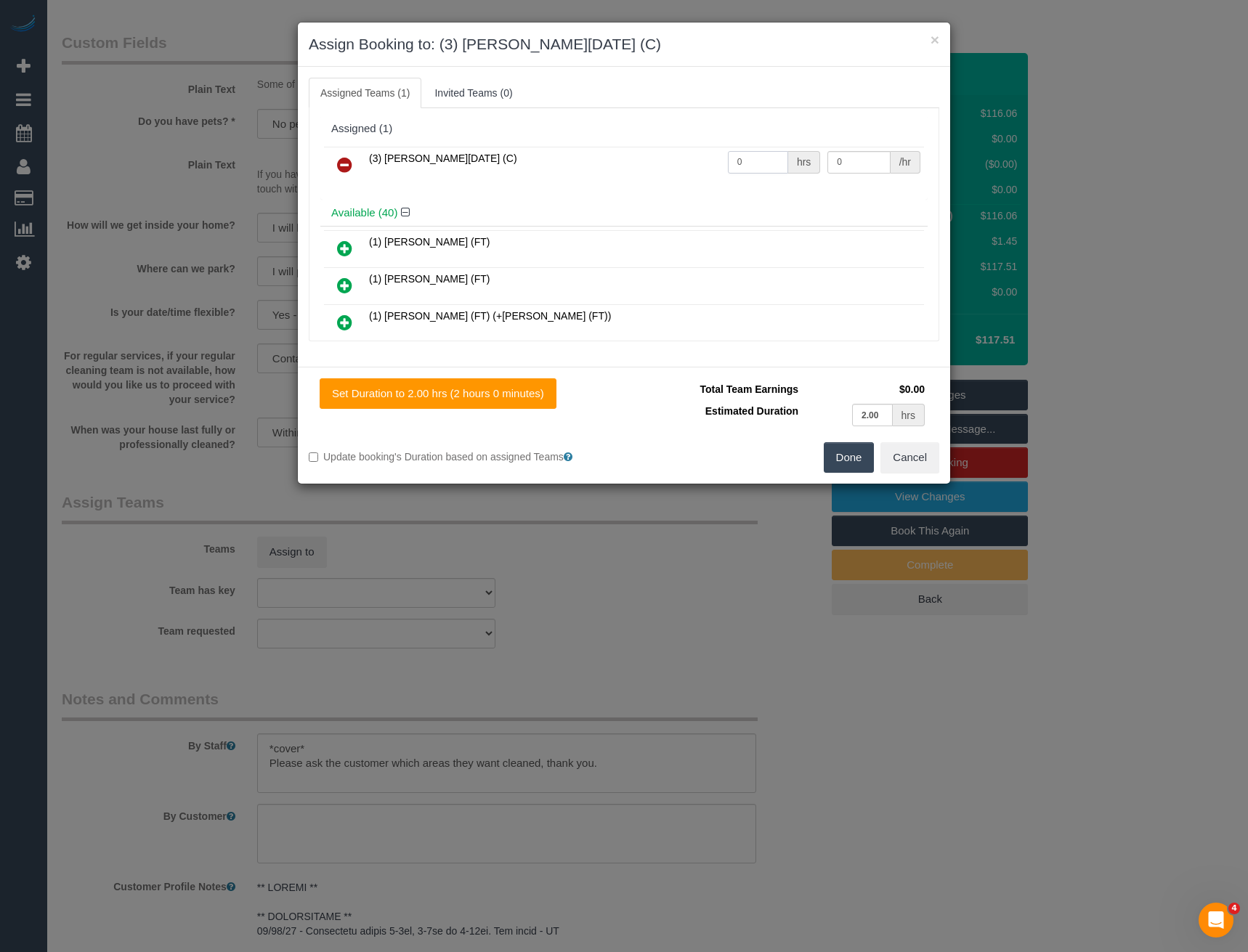
drag, startPoint x: 757, startPoint y: 157, endPoint x: 585, endPoint y: 134, distance: 173.5
click at [597, 142] on div "Assigned (1) (3) Antony Silvester (C) 0 hrs 0 /hr" at bounding box center [624, 157] width 607 height 84
type input "2"
type input "35"
click at [846, 458] on button "Done" at bounding box center [849, 458] width 51 height 31
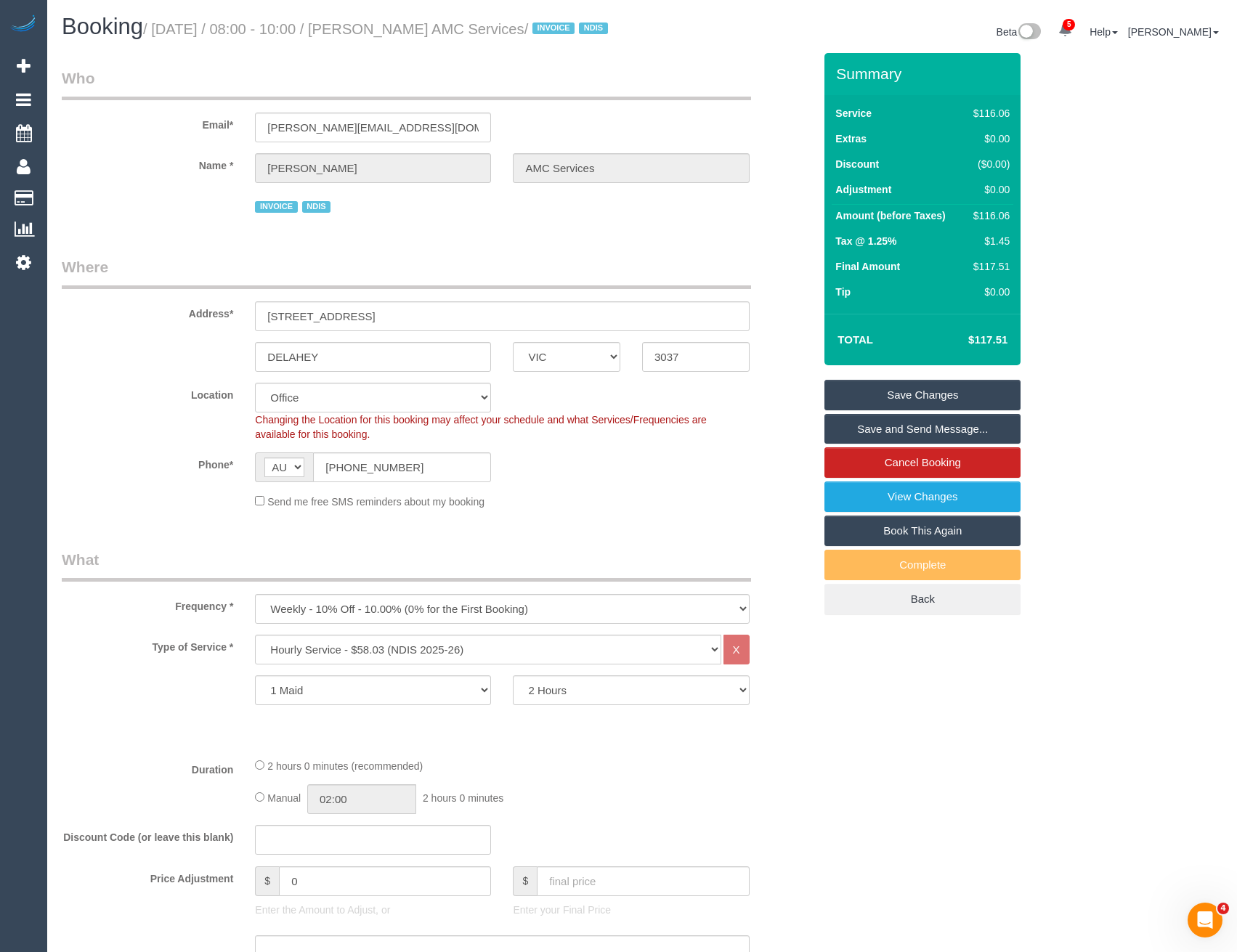
click at [917, 410] on link "Save Changes" at bounding box center [922, 395] width 196 height 31
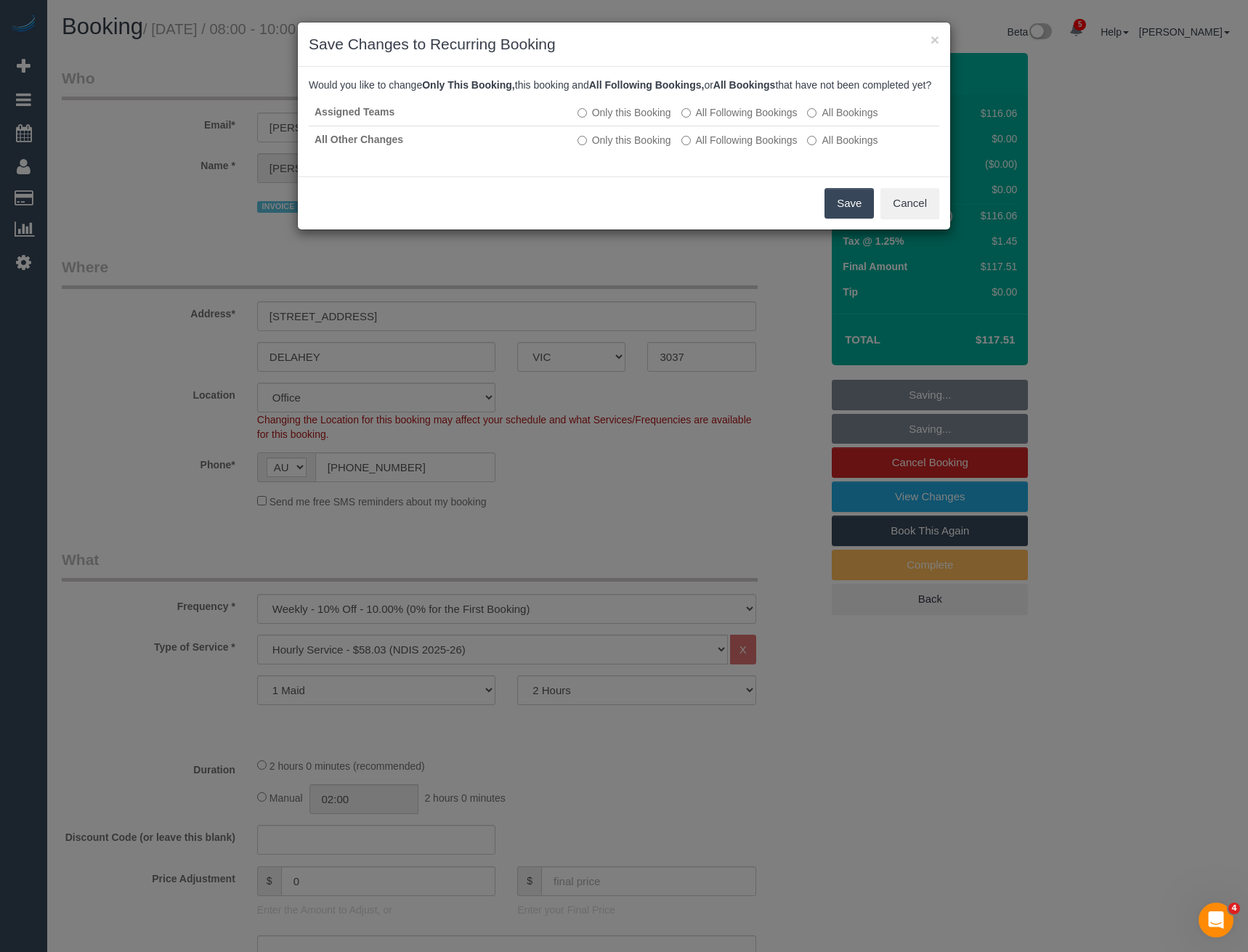
click at [847, 219] on button "Save" at bounding box center [849, 203] width 50 height 31
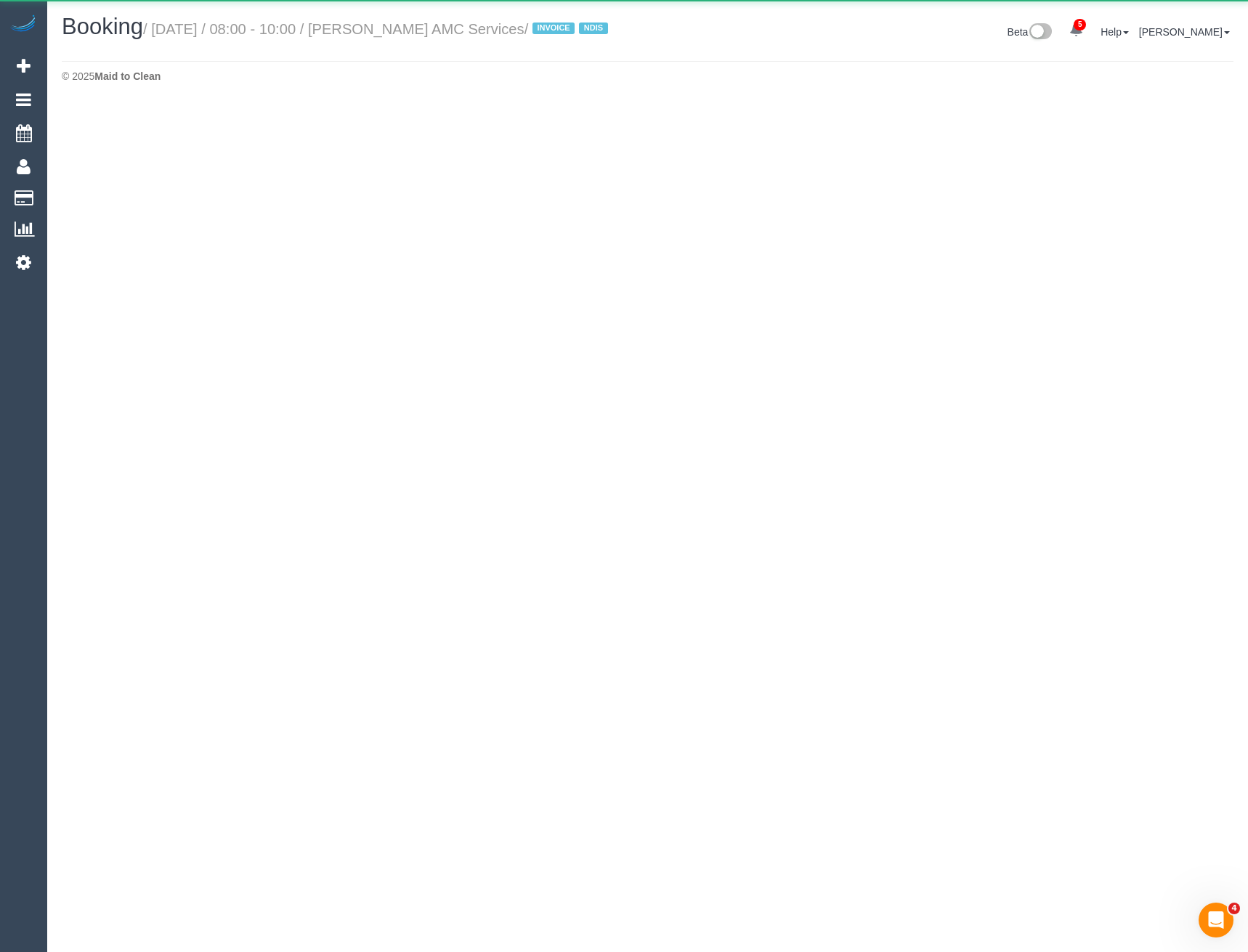
select select "VIC"
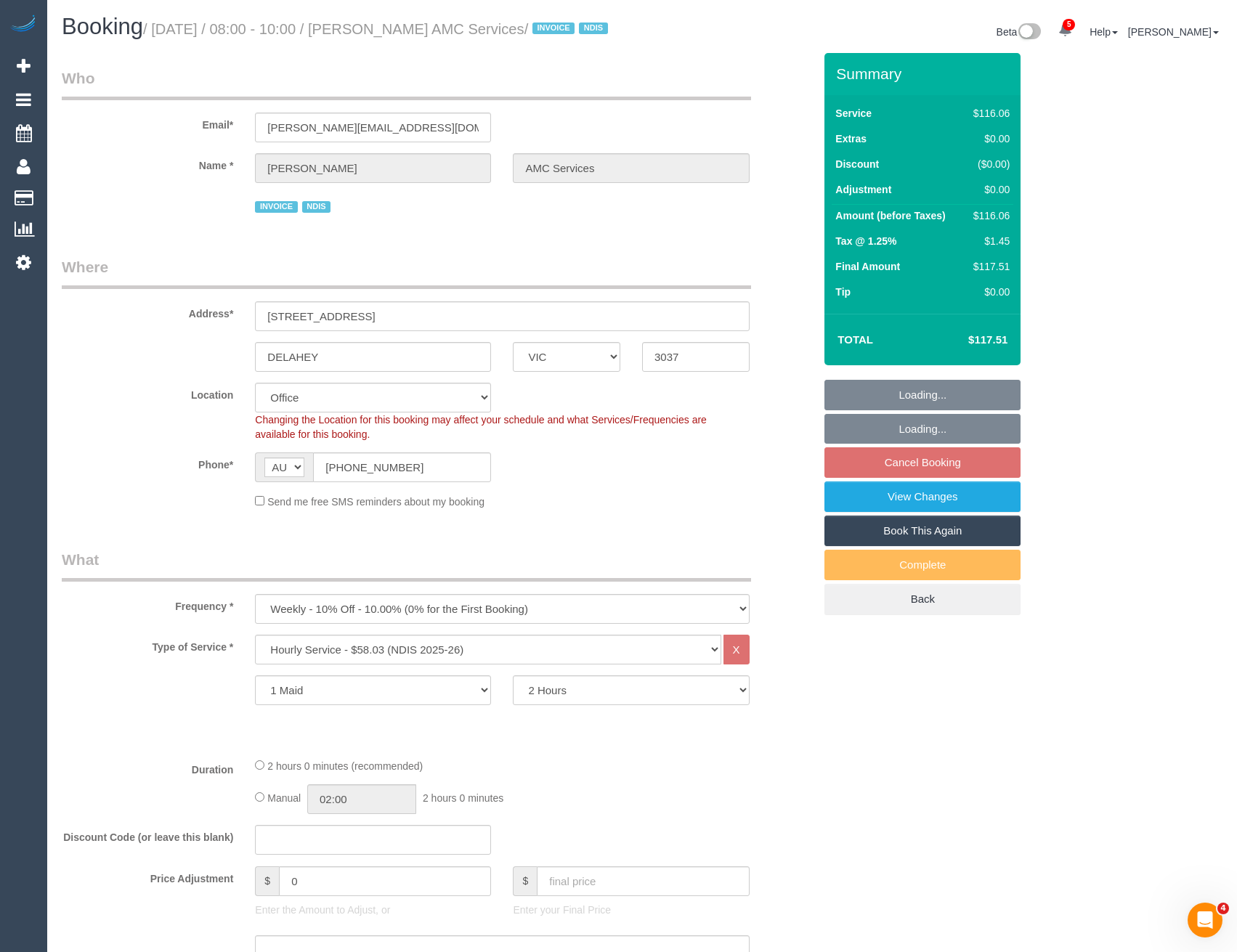
select select "object:9069"
select select "number:28"
select select "number:14"
select select "number:18"
select select "number:36"
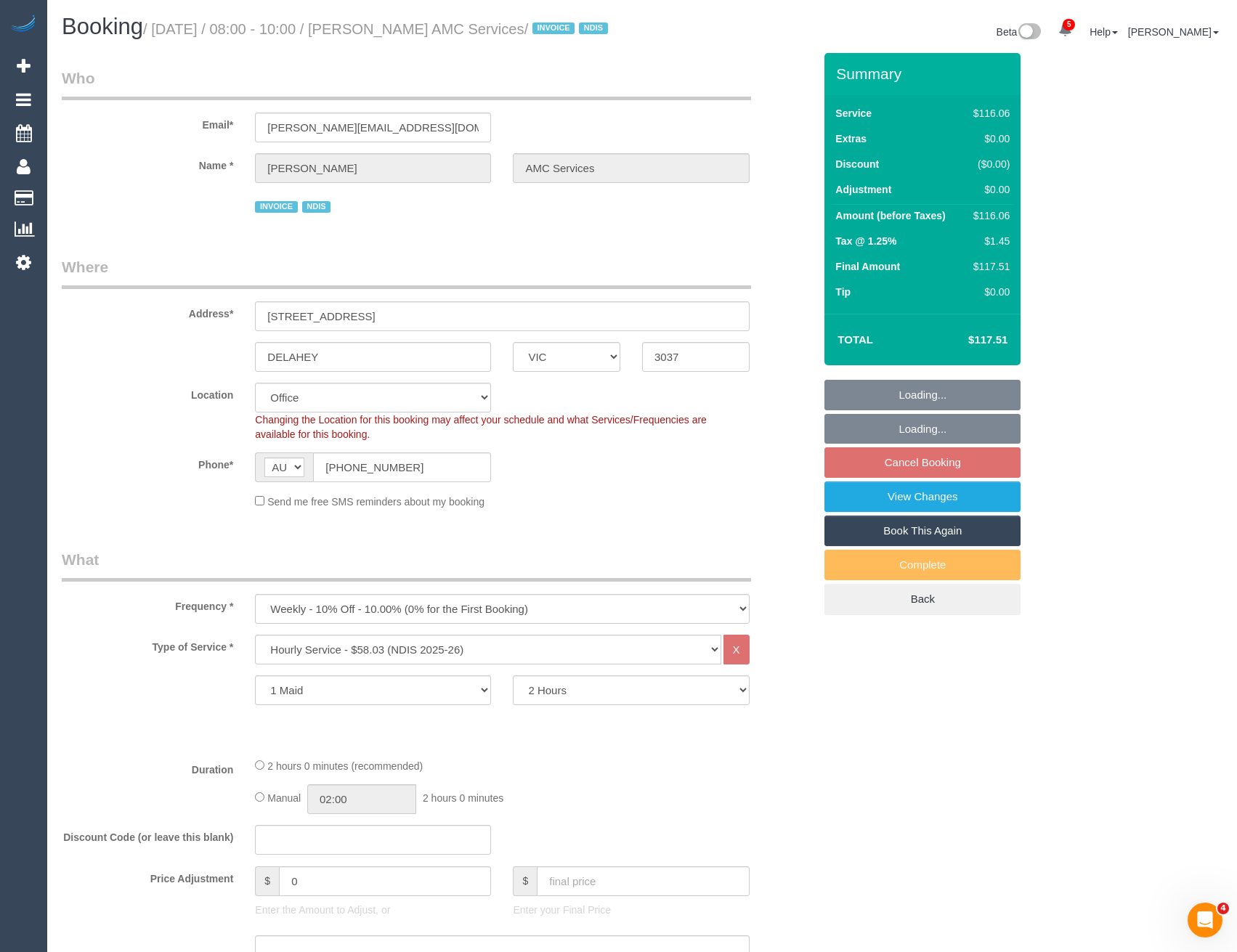
select select "number:35"
select select "number:12"
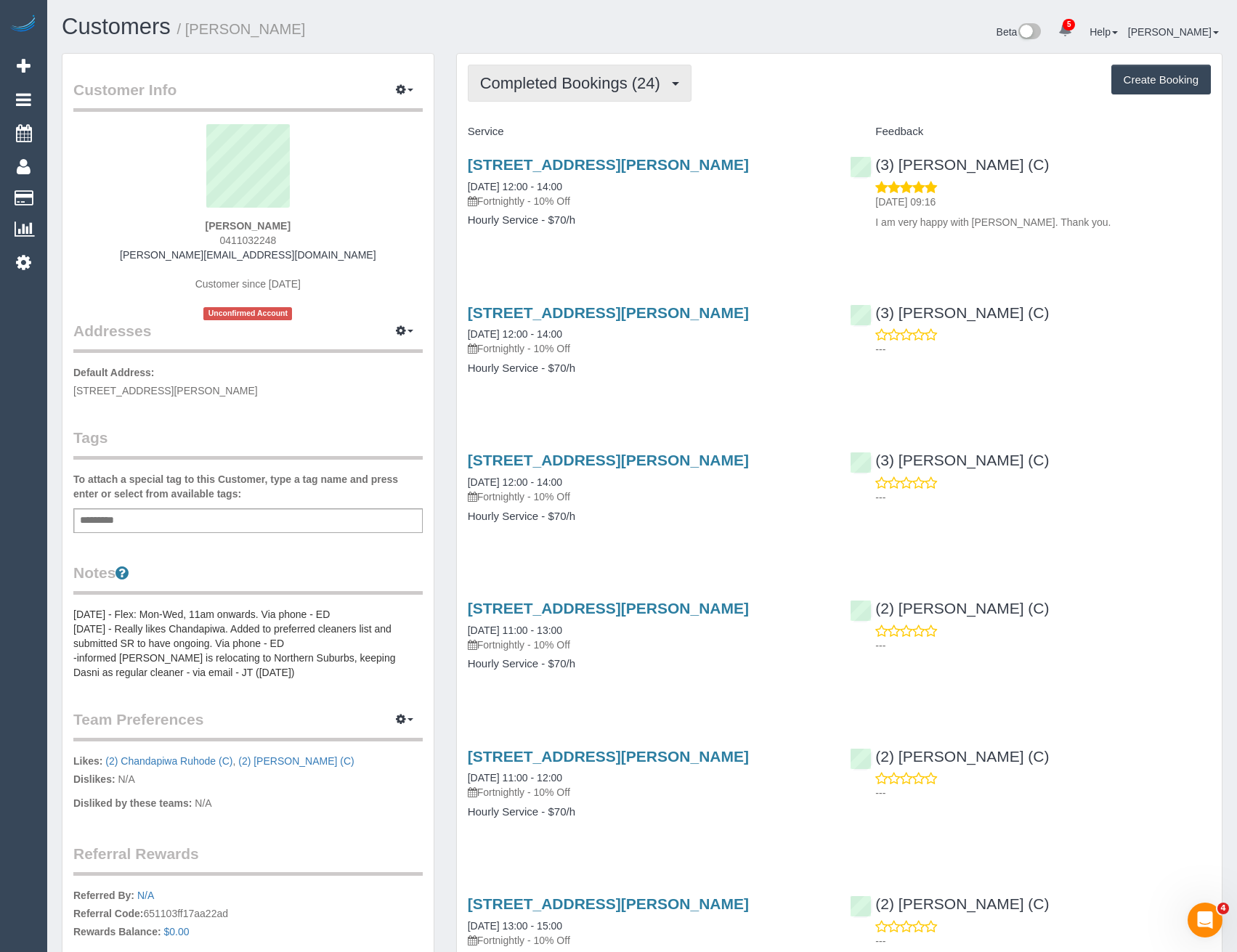
click at [616, 81] on span "Completed Bookings (24)" at bounding box center [574, 83] width 187 height 18
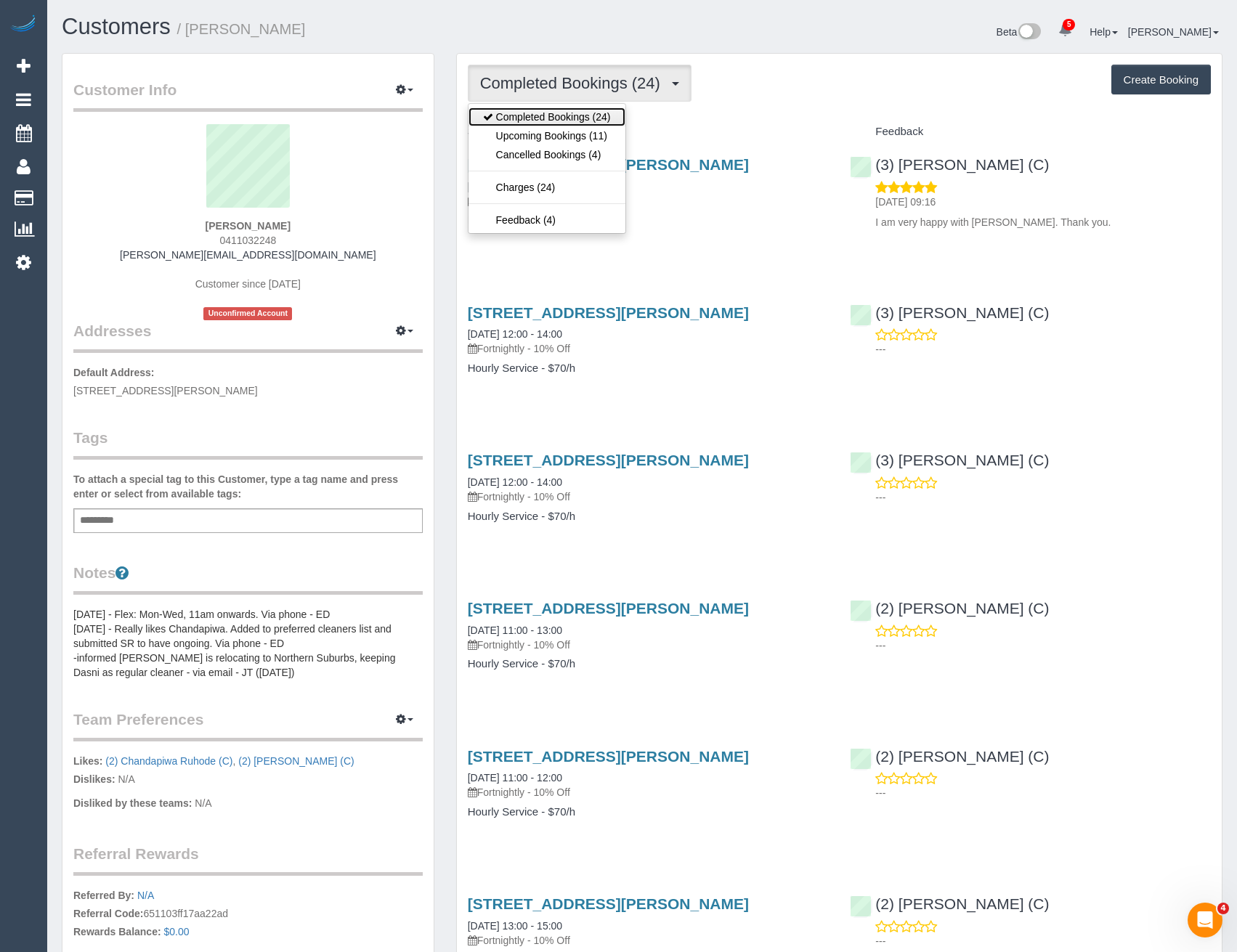
click at [597, 124] on link "Completed Bookings (24)" at bounding box center [547, 117] width 157 height 19
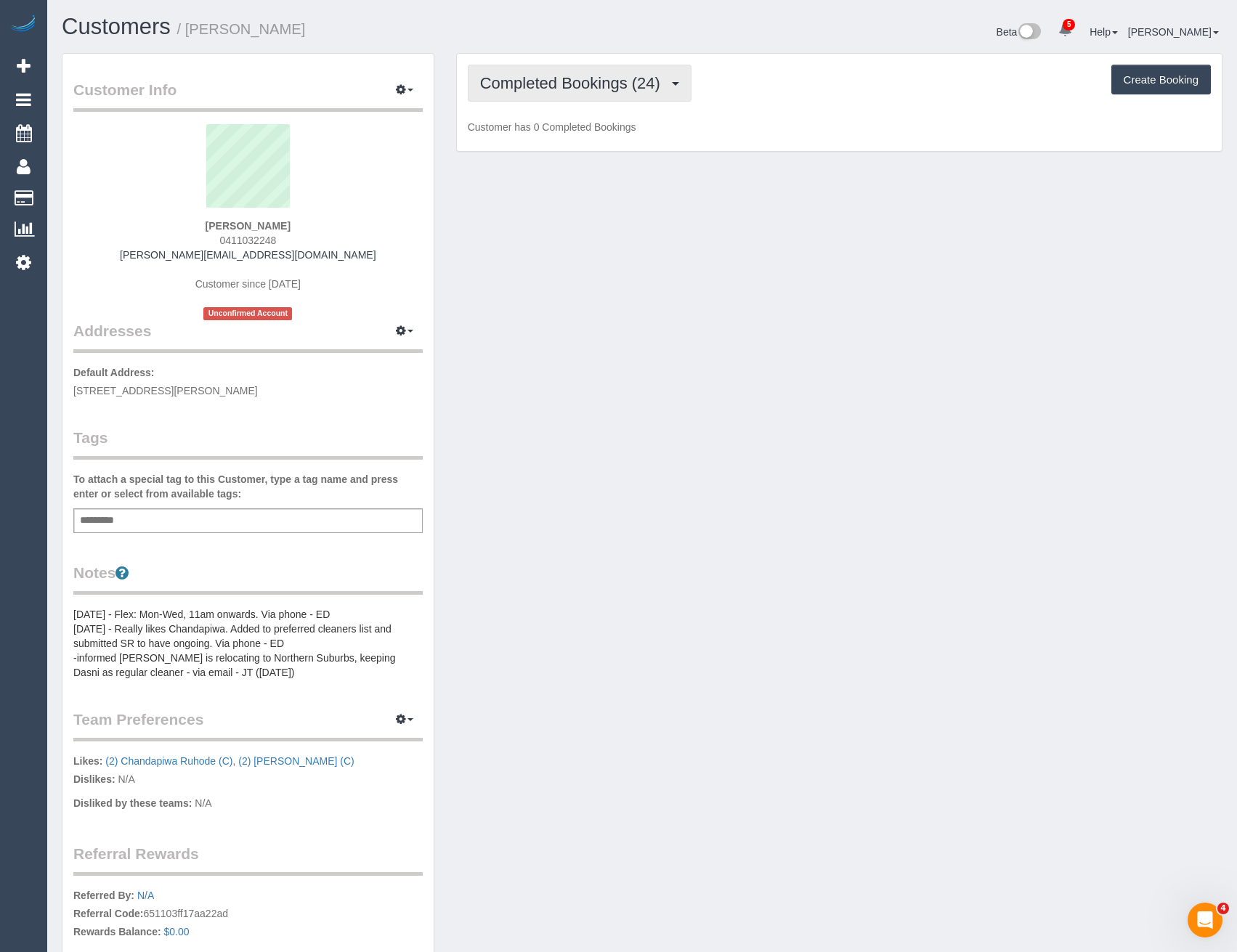
click at [598, 94] on button "Completed Bookings (24)" at bounding box center [580, 83] width 224 height 37
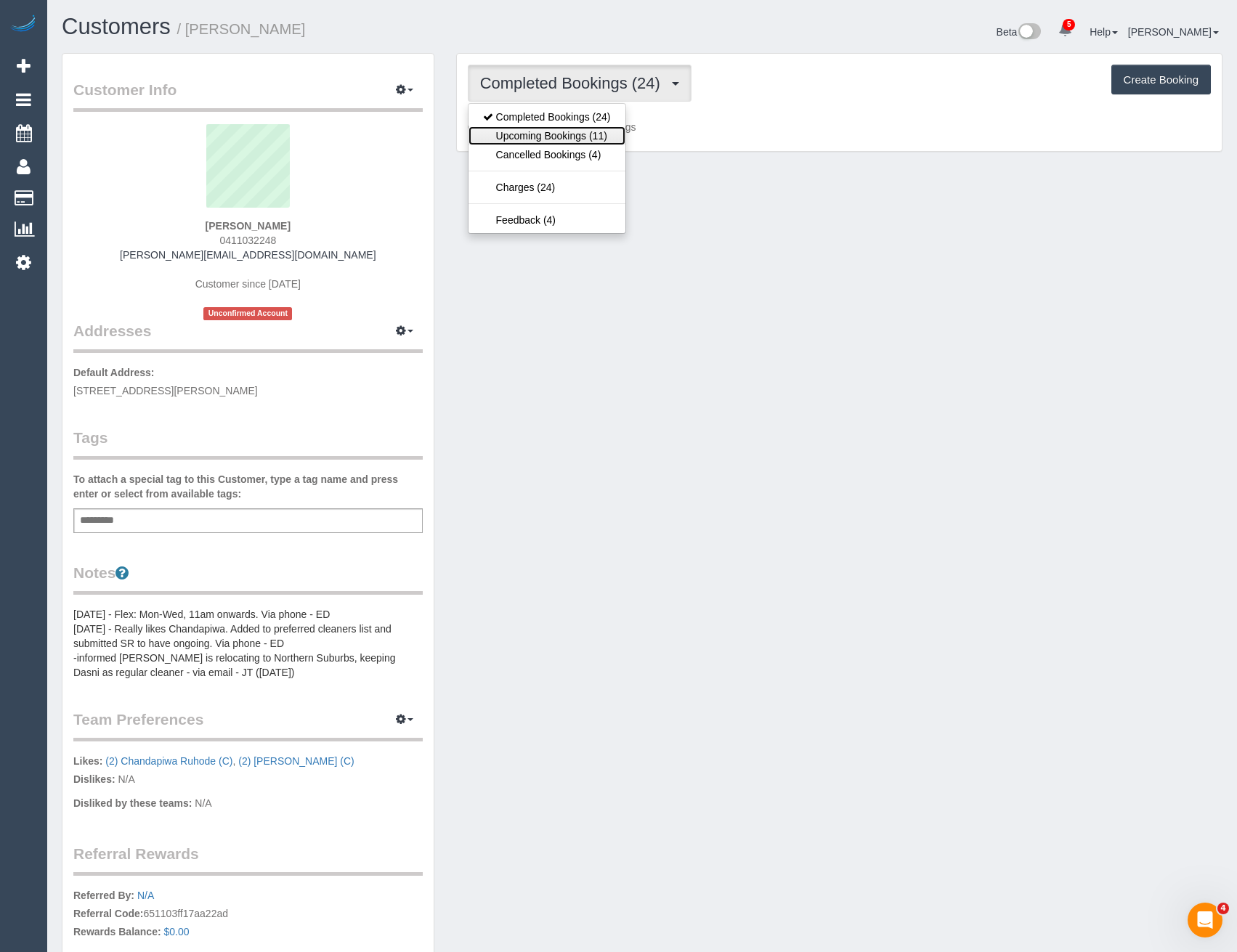
click at [590, 139] on link "Upcoming Bookings (11)" at bounding box center [547, 136] width 157 height 19
